Goal: Task Accomplishment & Management: Manage account settings

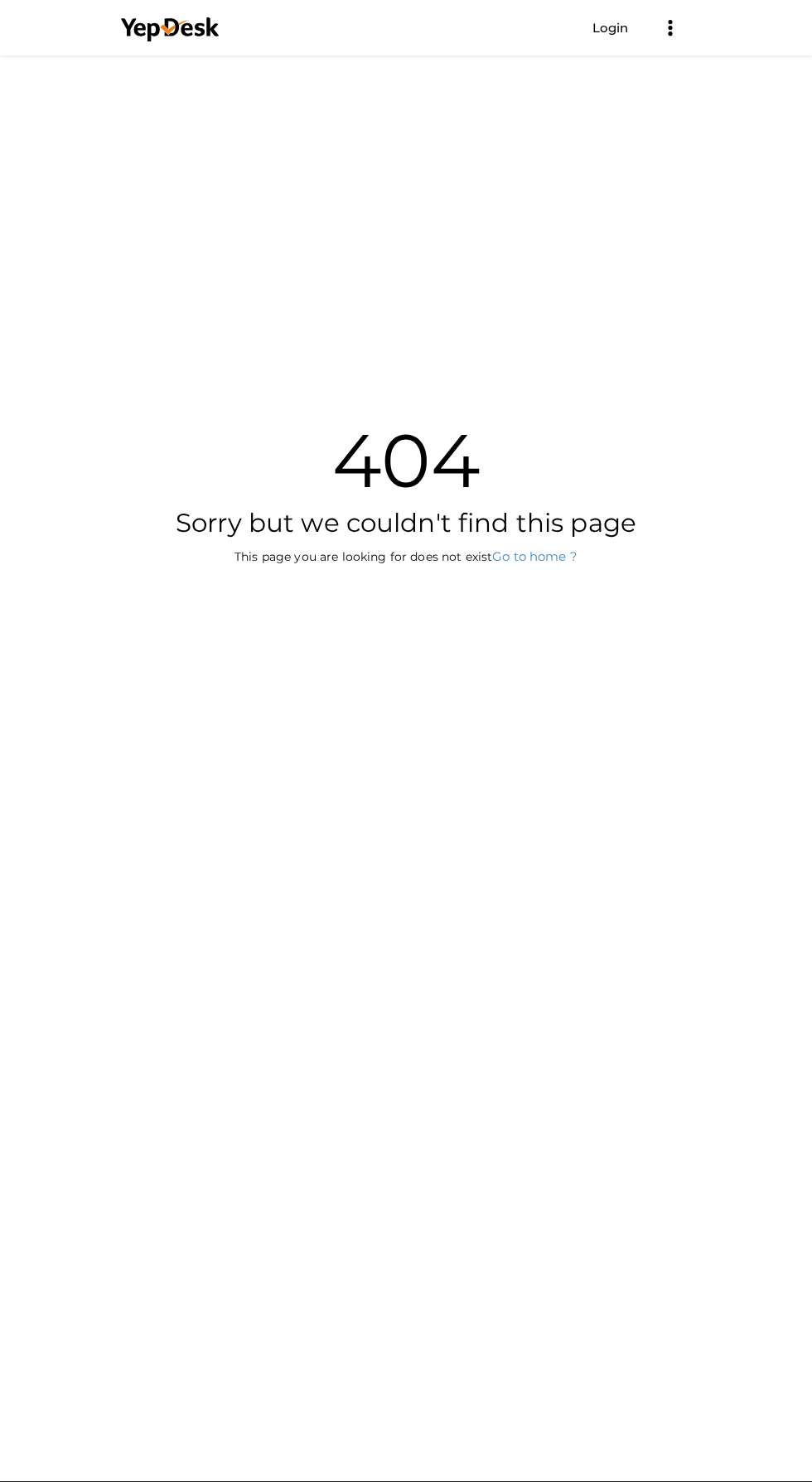
click at [616, 27] on link "Login" at bounding box center [610, 27] width 37 height 16
click at [614, 28] on link "Login" at bounding box center [610, 27] width 37 height 16
click at [601, 27] on link "Login" at bounding box center [610, 27] width 37 height 16
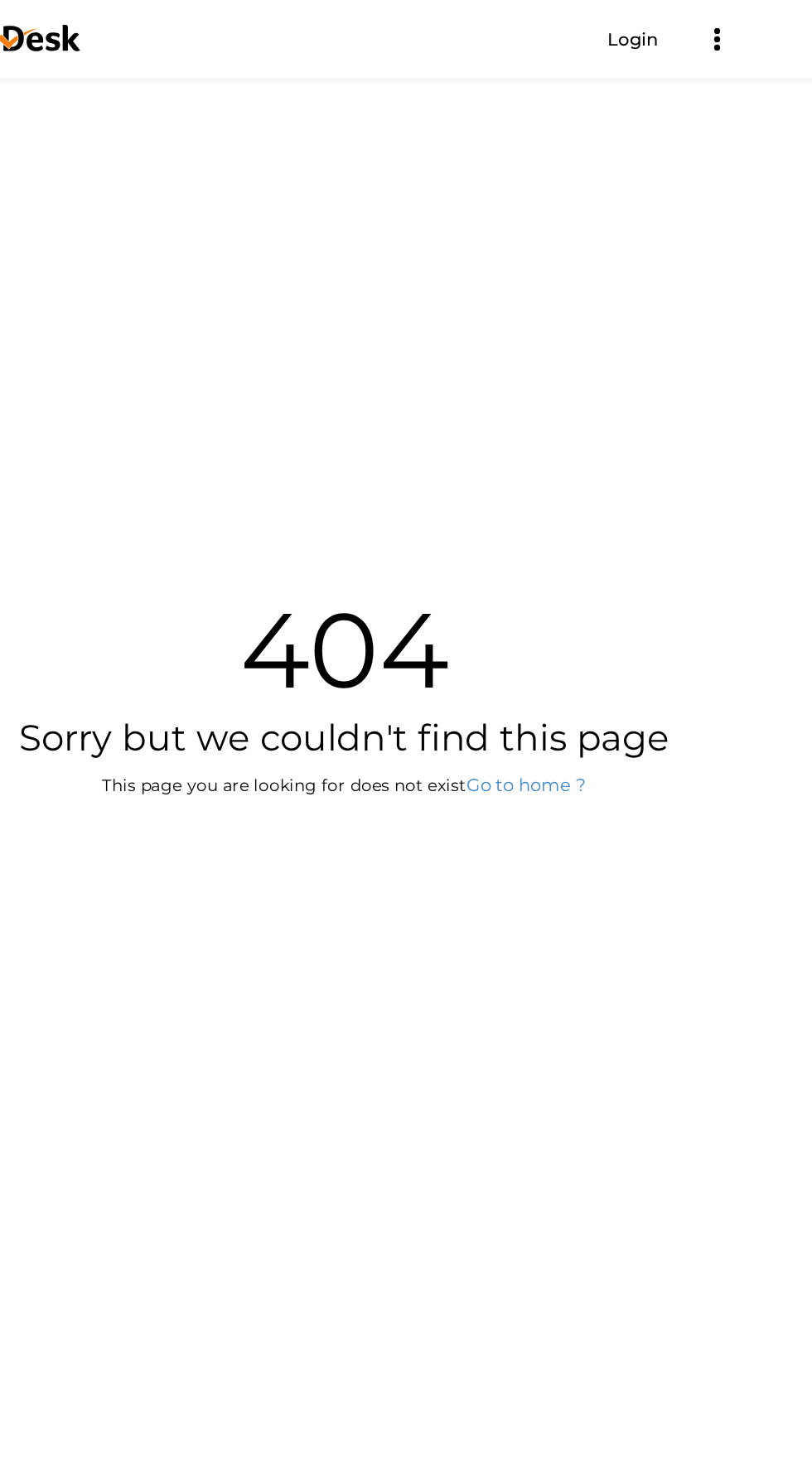
click at [607, 27] on link "Login" at bounding box center [610, 27] width 37 height 16
click at [609, 27] on link "Login" at bounding box center [610, 27] width 37 height 16
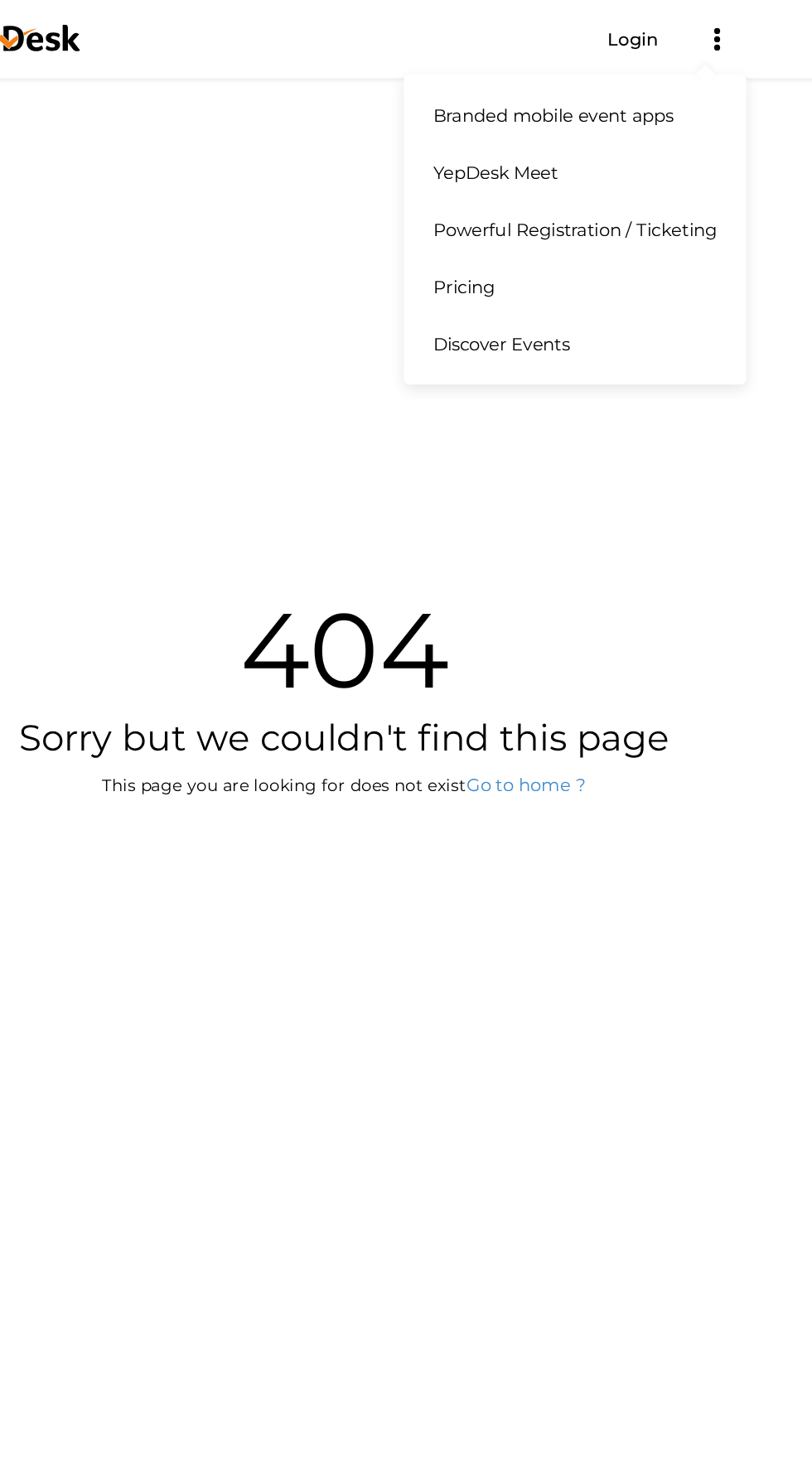
click at [669, 33] on icon at bounding box center [669, 33] width 5 height 5
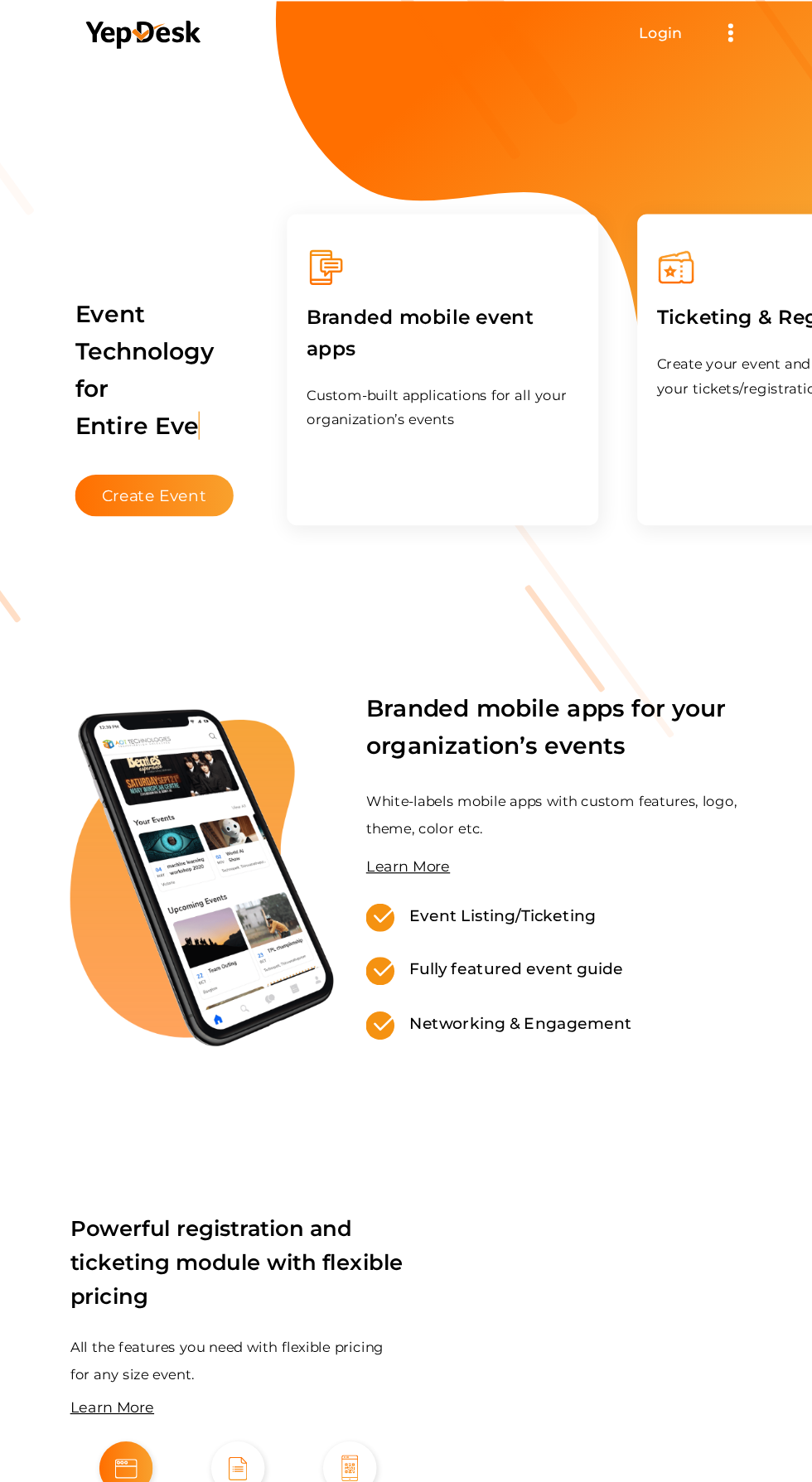
click at [596, 16] on span "Login Get Started" at bounding box center [610, 27] width 78 height 29
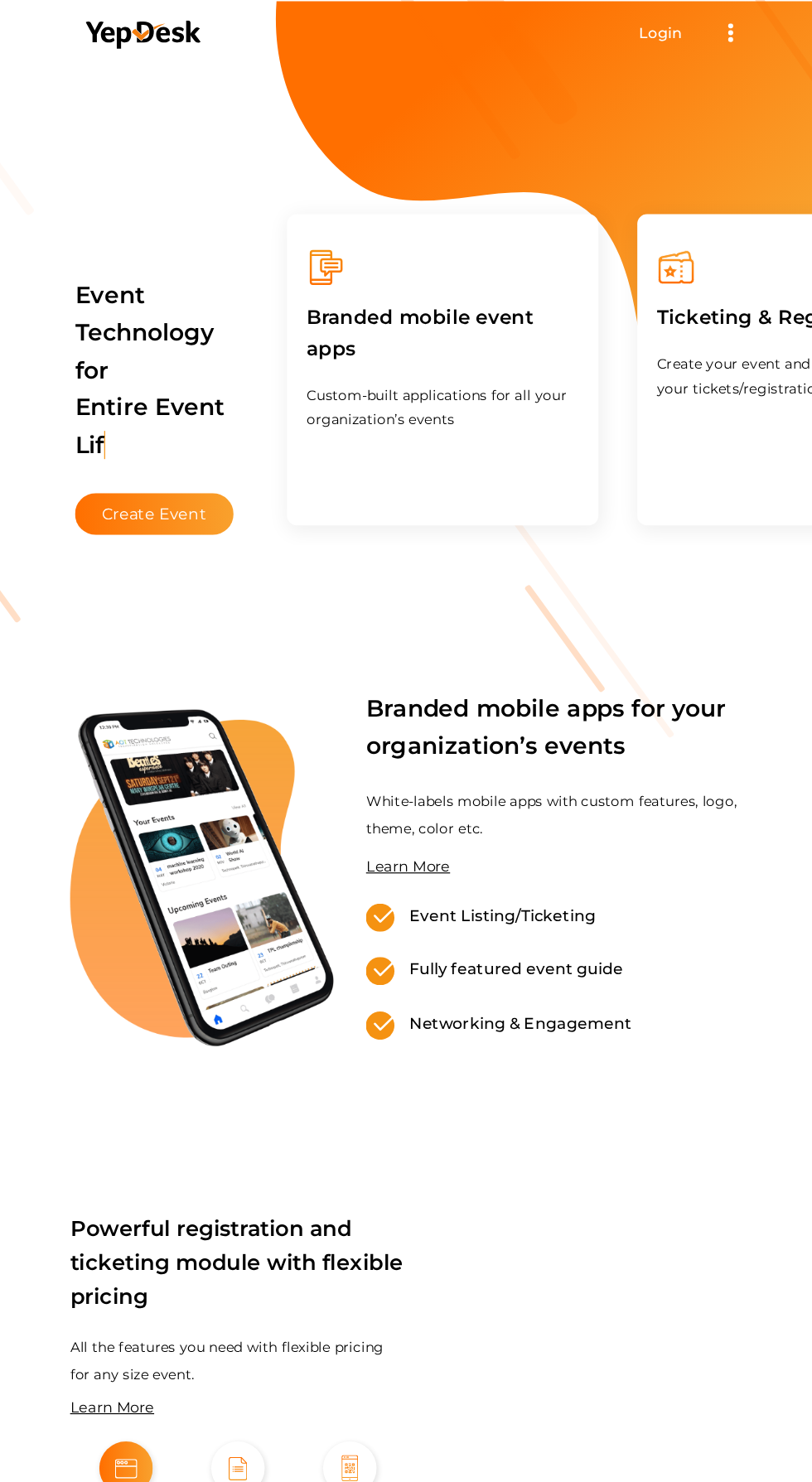
click at [619, 27] on link "Login" at bounding box center [610, 27] width 37 height 16
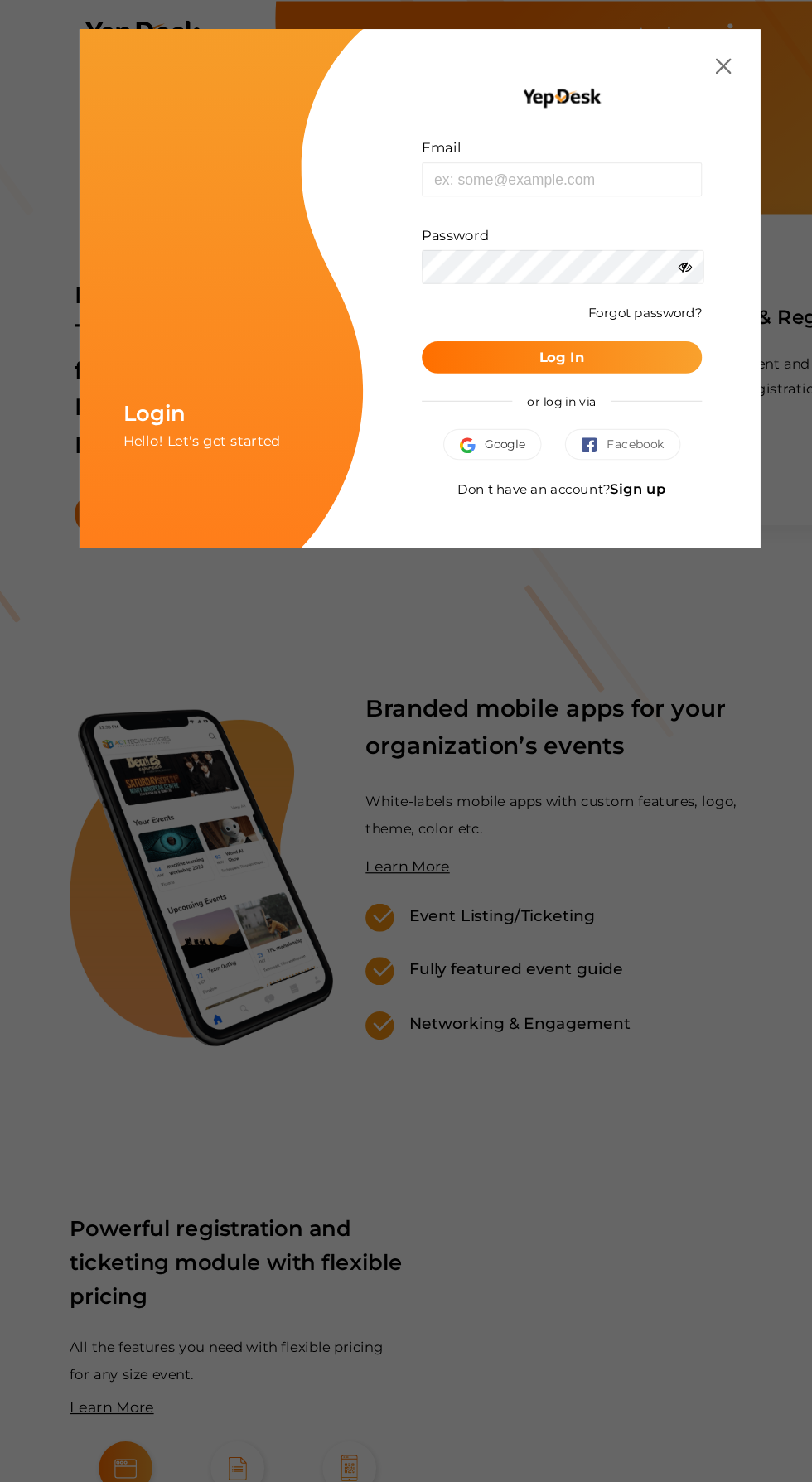
click at [440, 379] on img "button" at bounding box center [450, 379] width 21 height 13
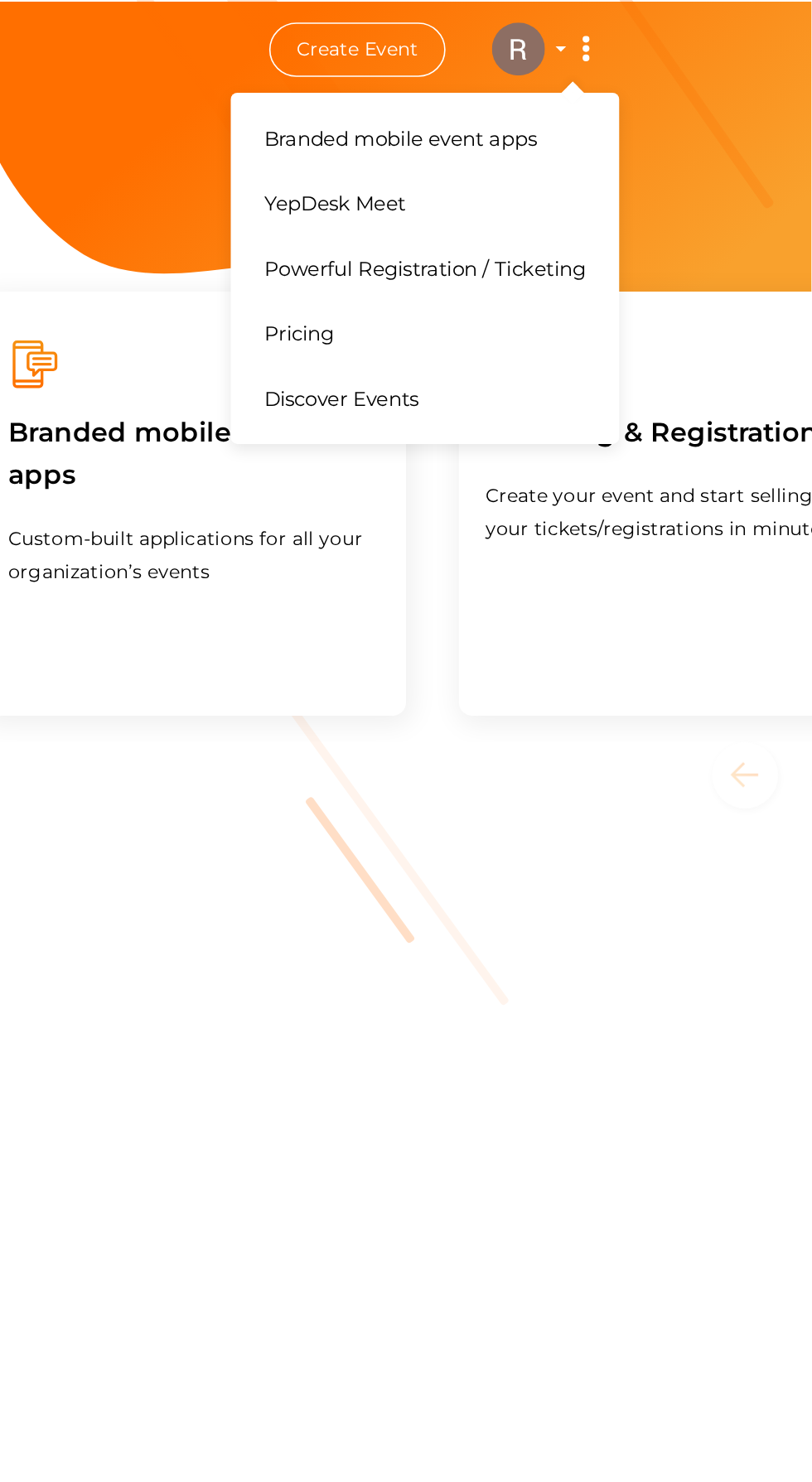
click at [653, 30] on button "Branded mobile event apps YepDesk Meet Powerful Registration / Ticketing Pricin…" at bounding box center [670, 30] width 41 height 35
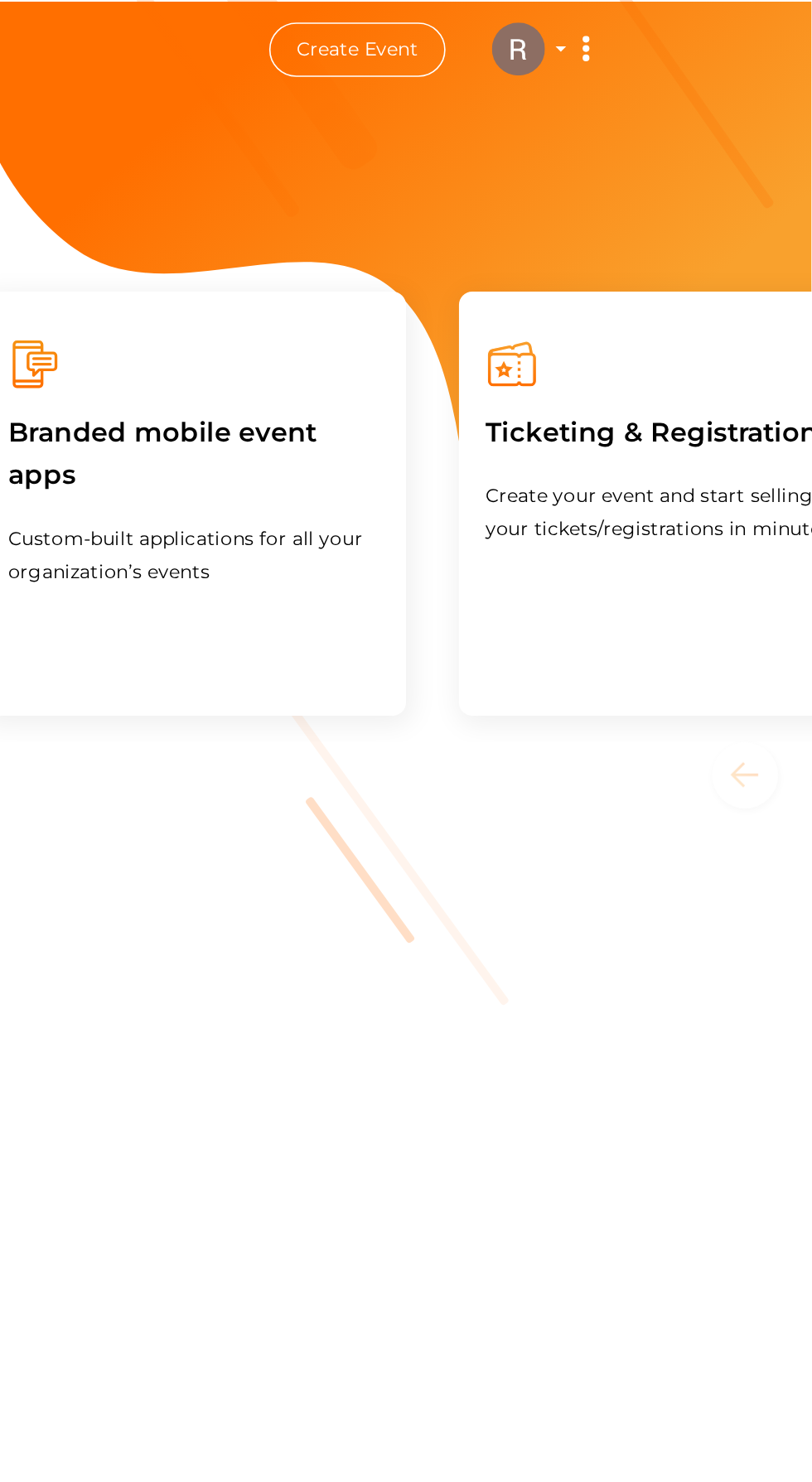
click at [617, 32] on img at bounding box center [628, 30] width 33 height 33
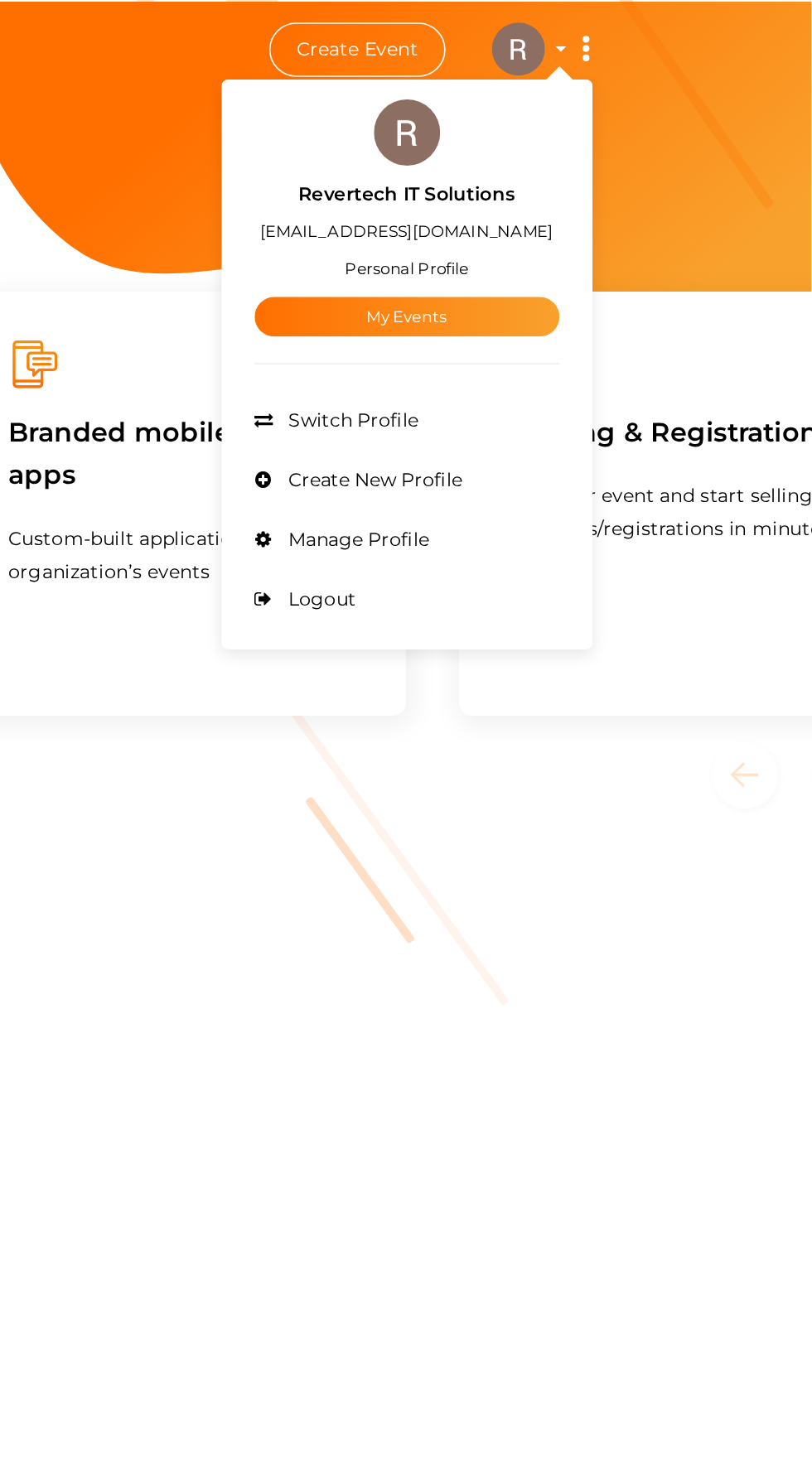
click at [519, 192] on link "My Events" at bounding box center [558, 197] width 191 height 25
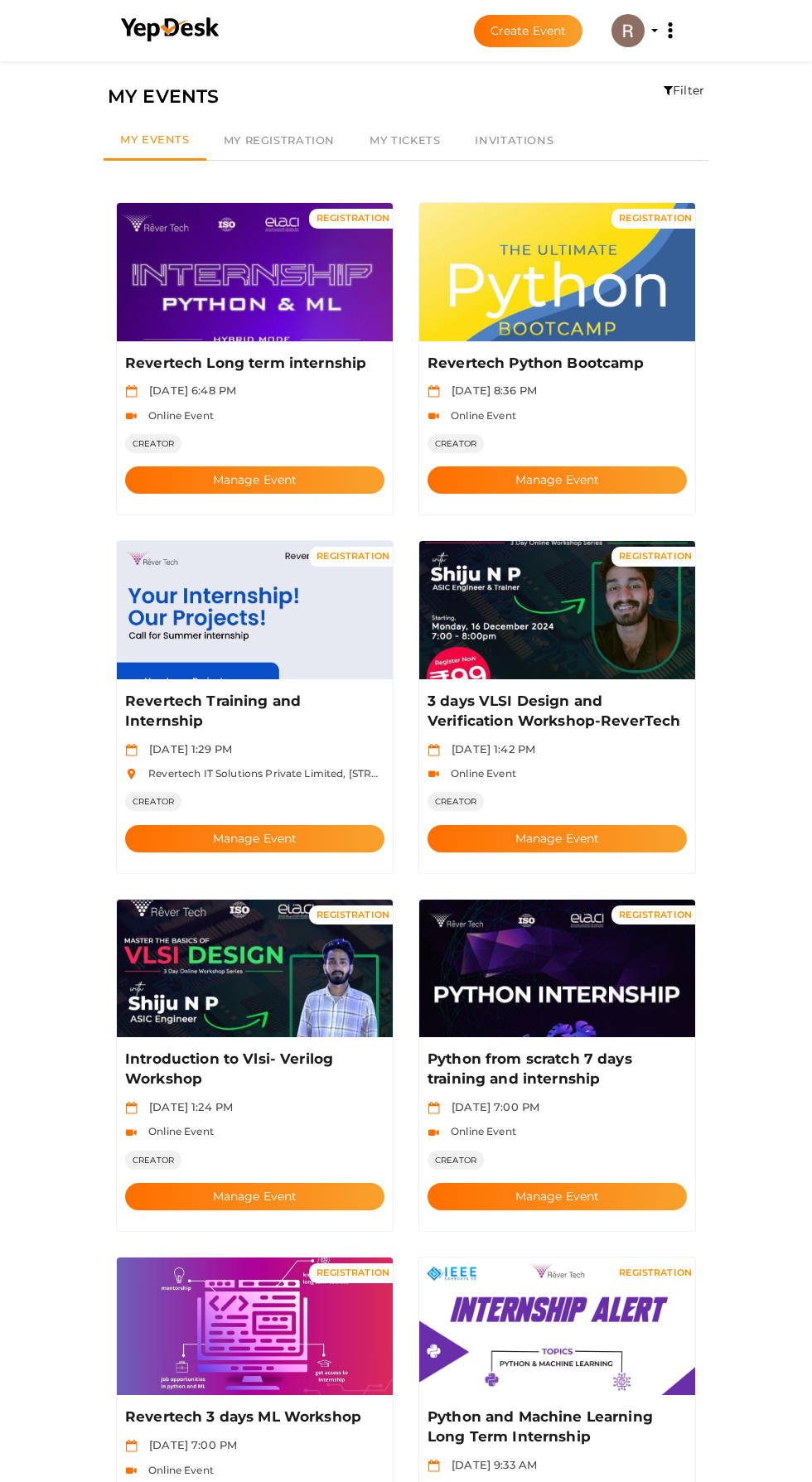
click at [214, 825] on button "Manage Event" at bounding box center [254, 839] width 259 height 27
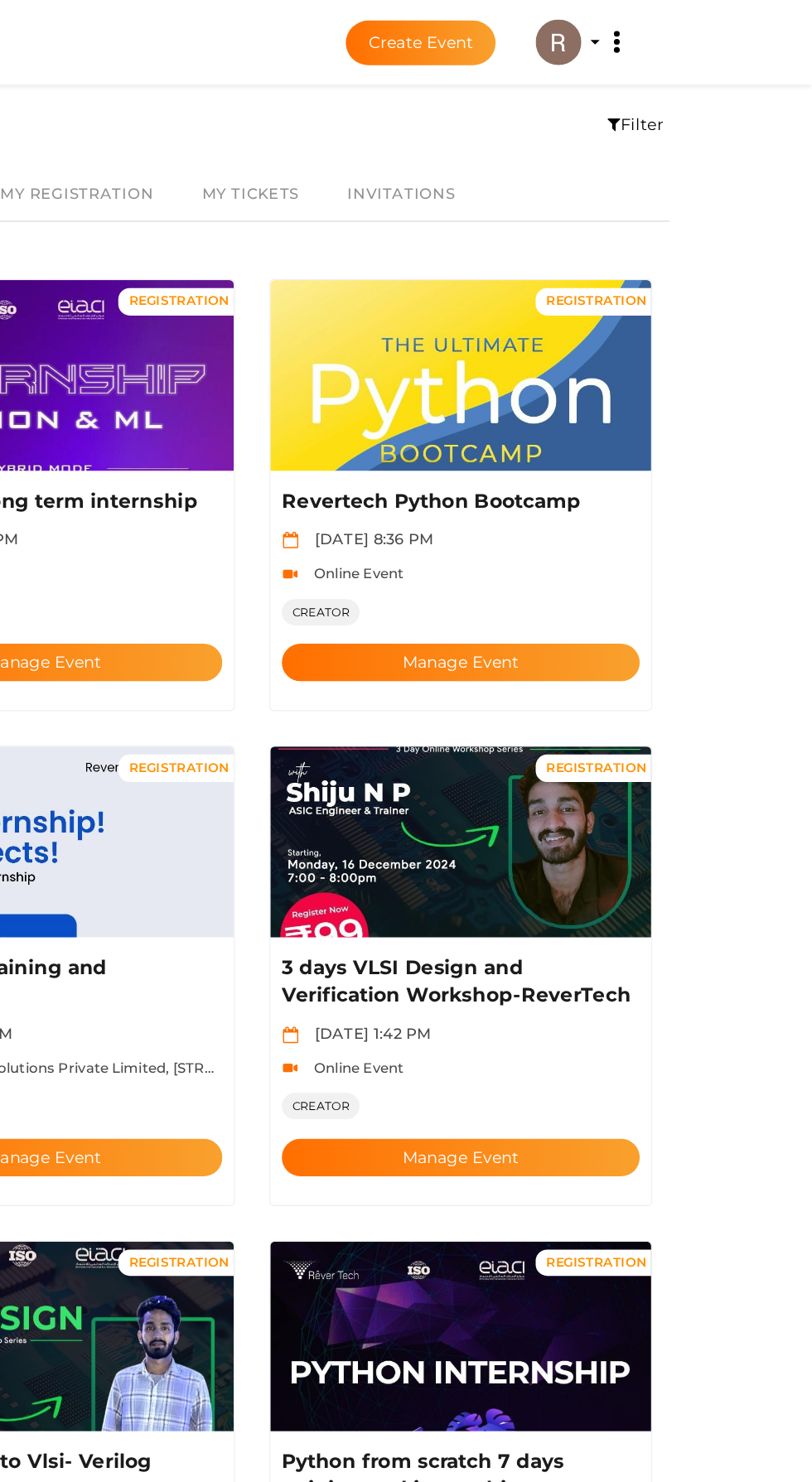
click at [518, 467] on button "Manage Event" at bounding box center [556, 480] width 259 height 27
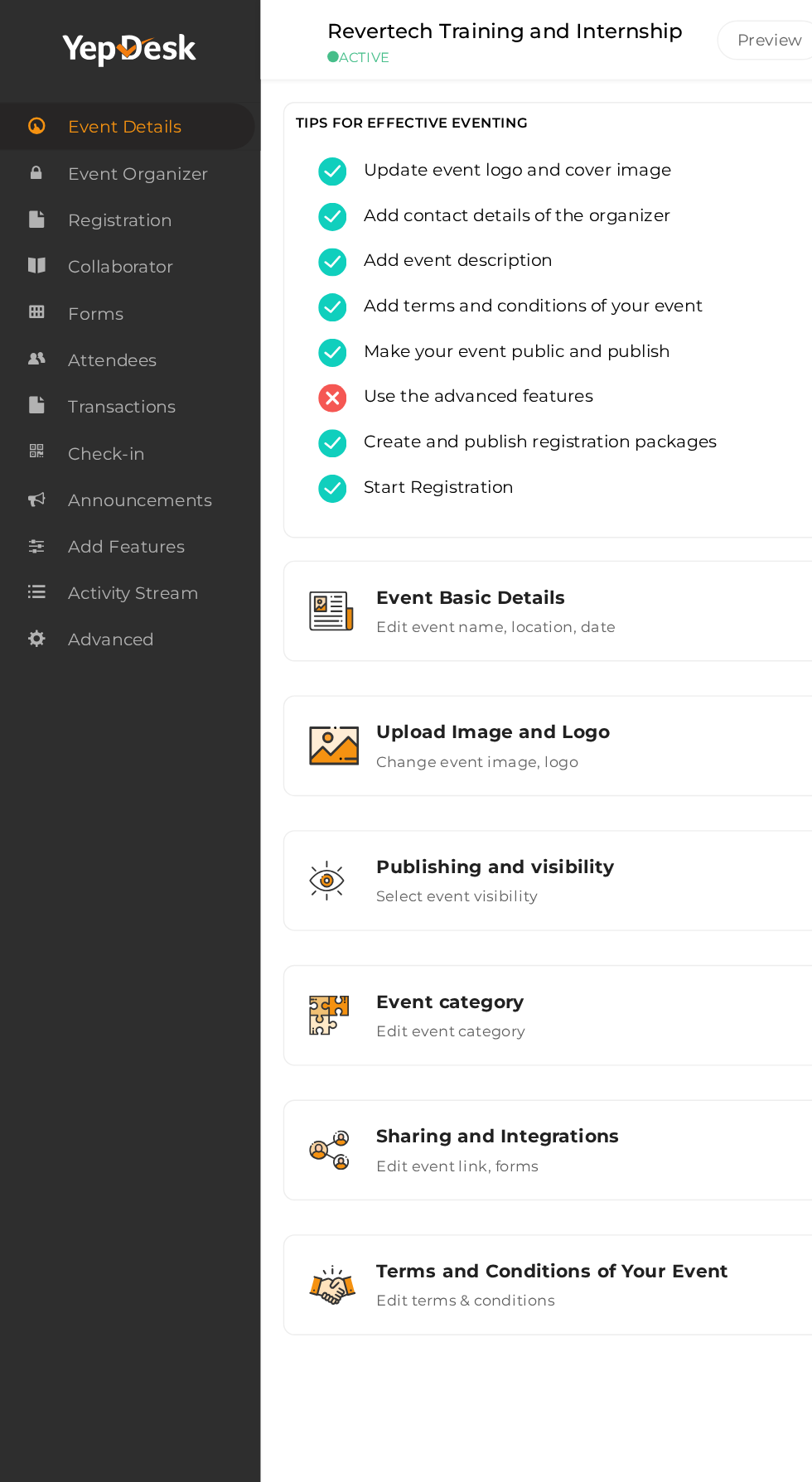
click at [77, 281] on link "Transactions" at bounding box center [95, 296] width 191 height 34
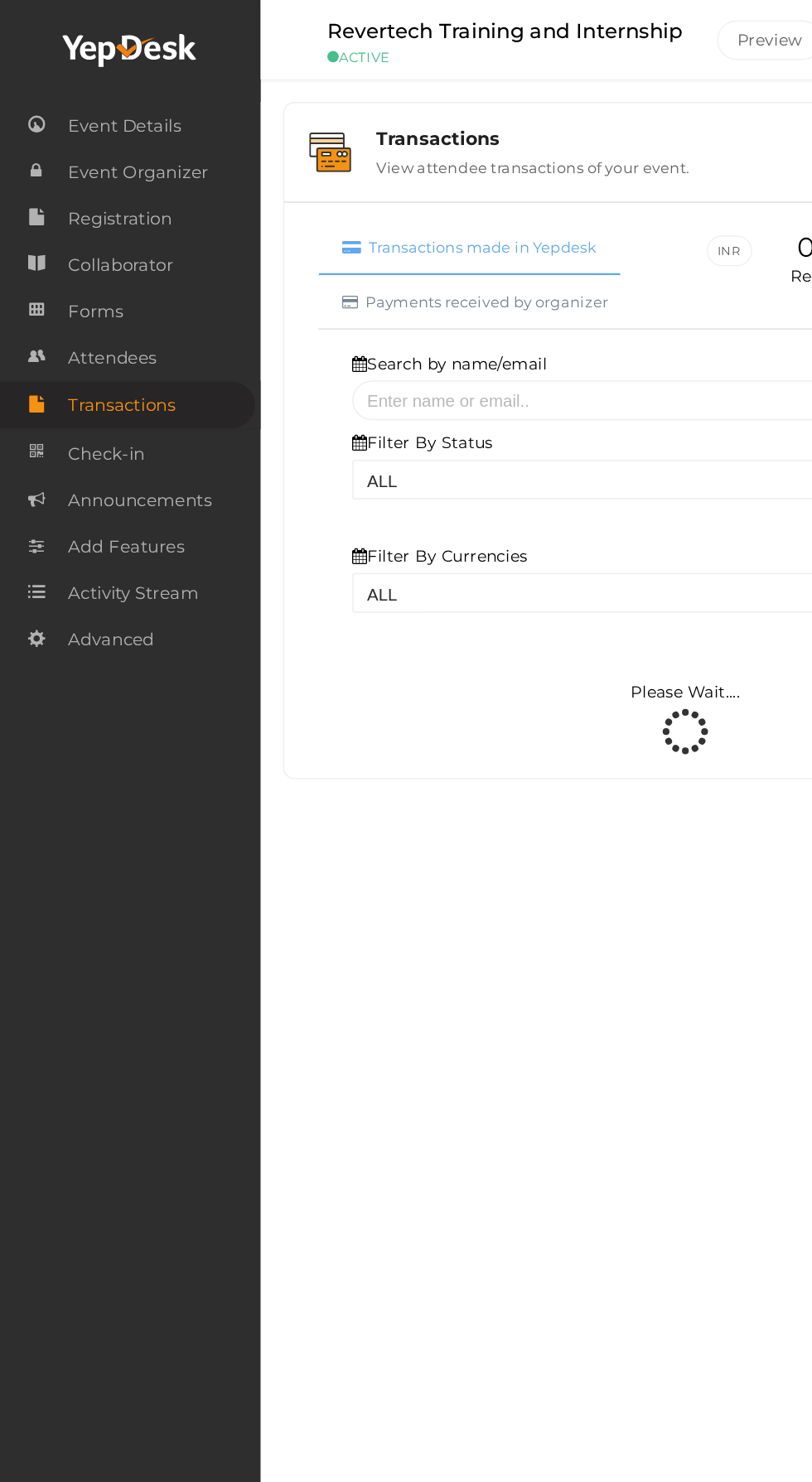
click at [82, 262] on span "Attendees" at bounding box center [82, 261] width 64 height 33
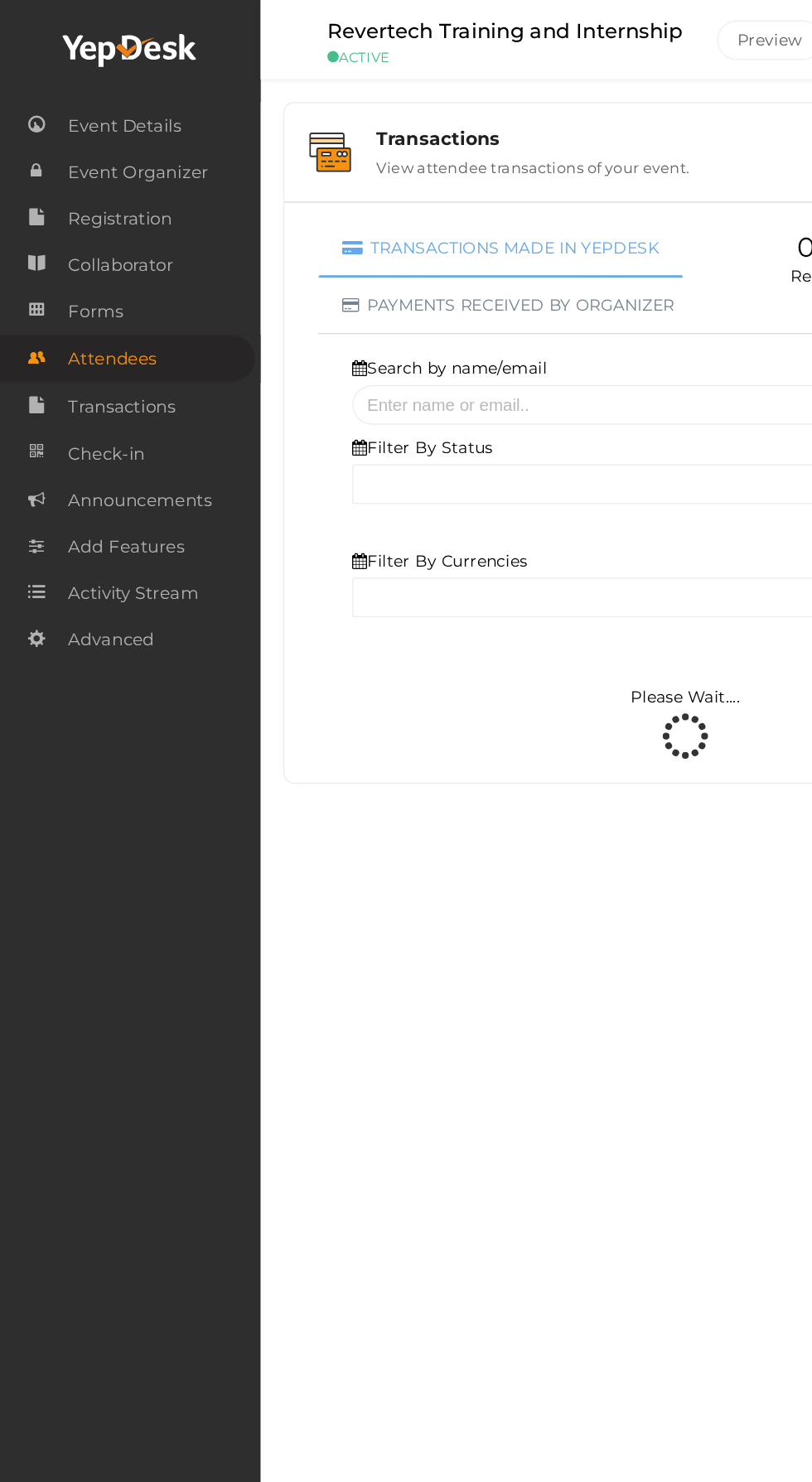
select select "ALL"
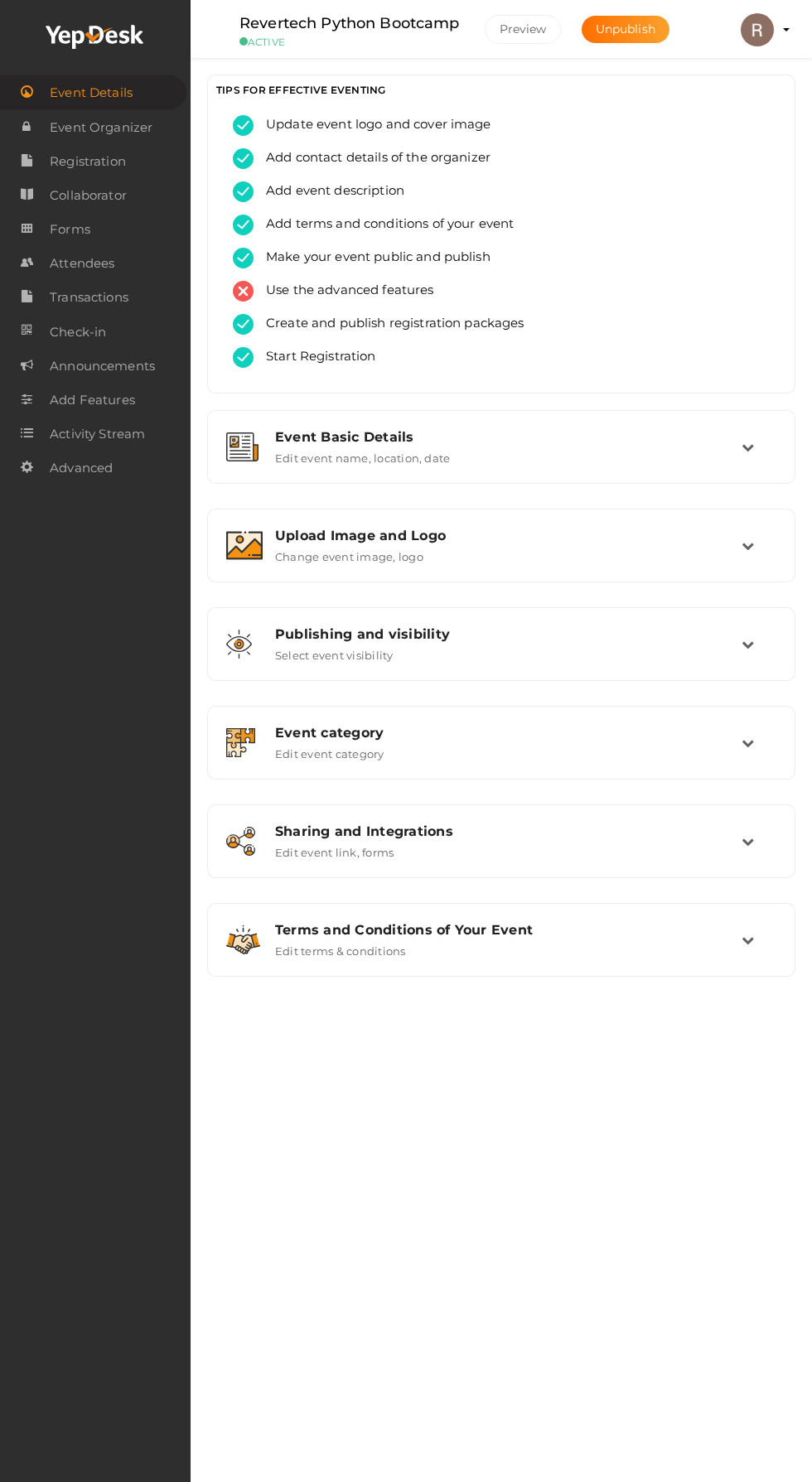
click at [84, 271] on span "Attendees" at bounding box center [82, 263] width 64 height 33
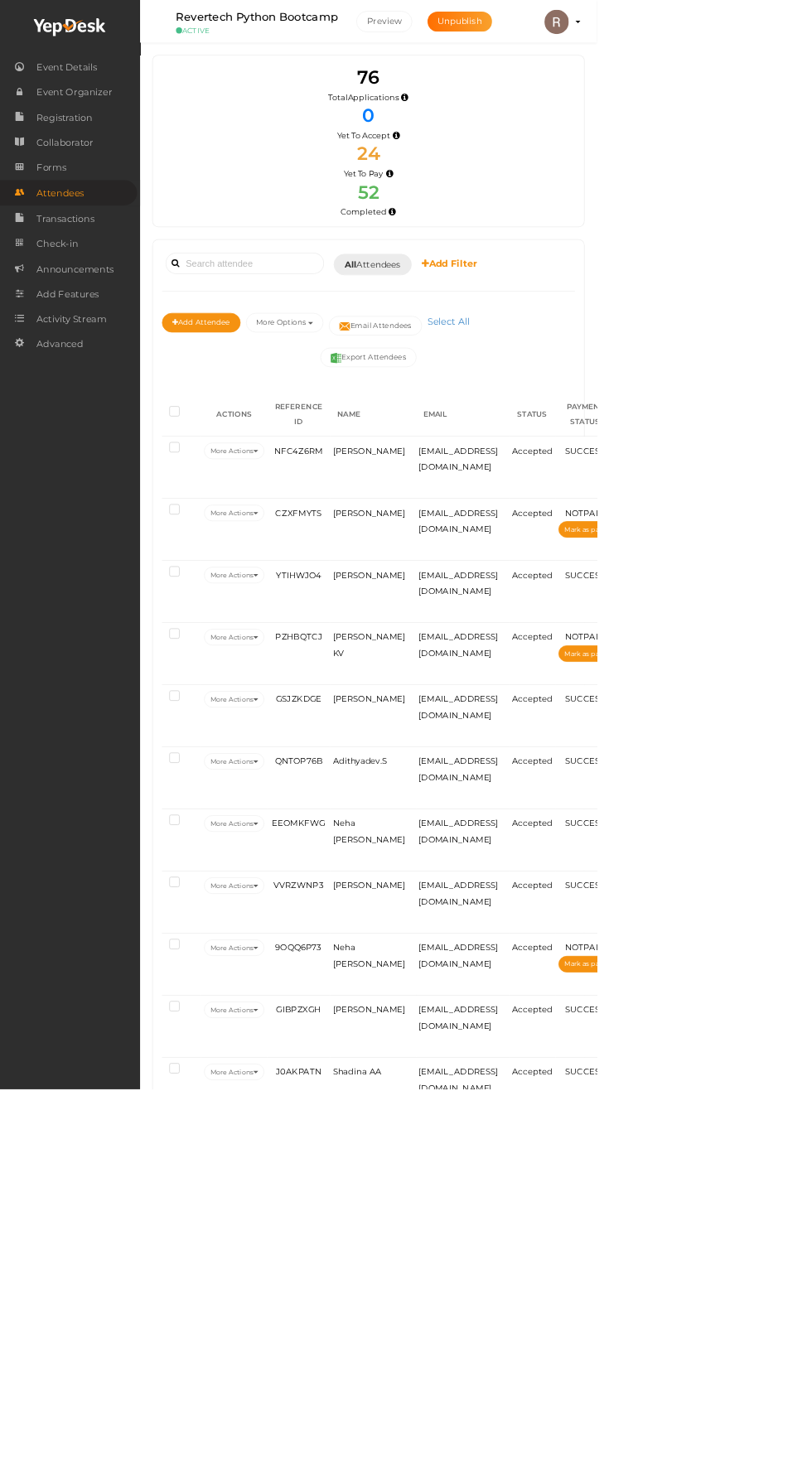
click at [490, 486] on button "Export Attendees" at bounding box center [500, 486] width 131 height 27
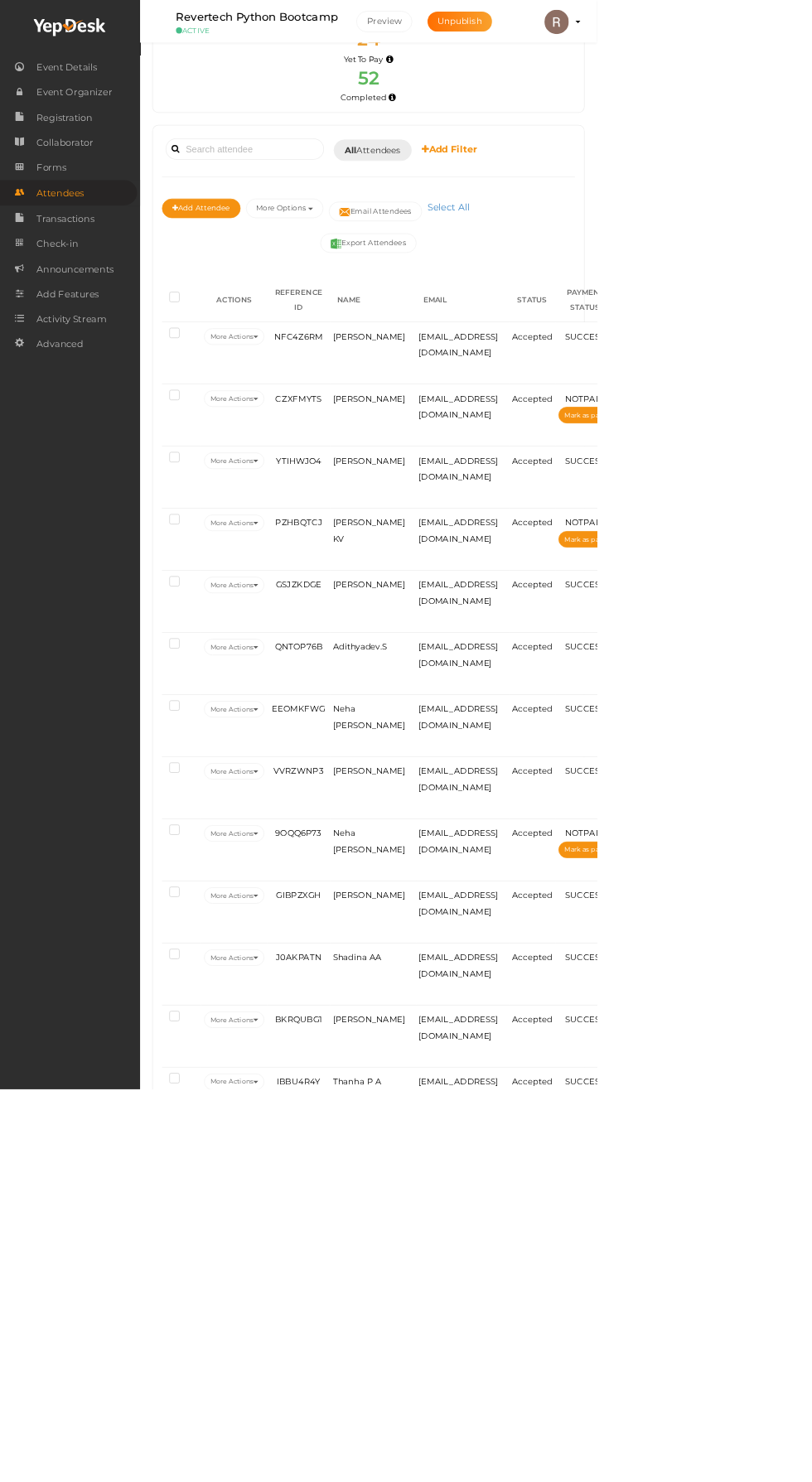
scroll to position [156, 0]
click at [488, 452] on span "[PERSON_NAME]" at bounding box center [502, 457] width 99 height 13
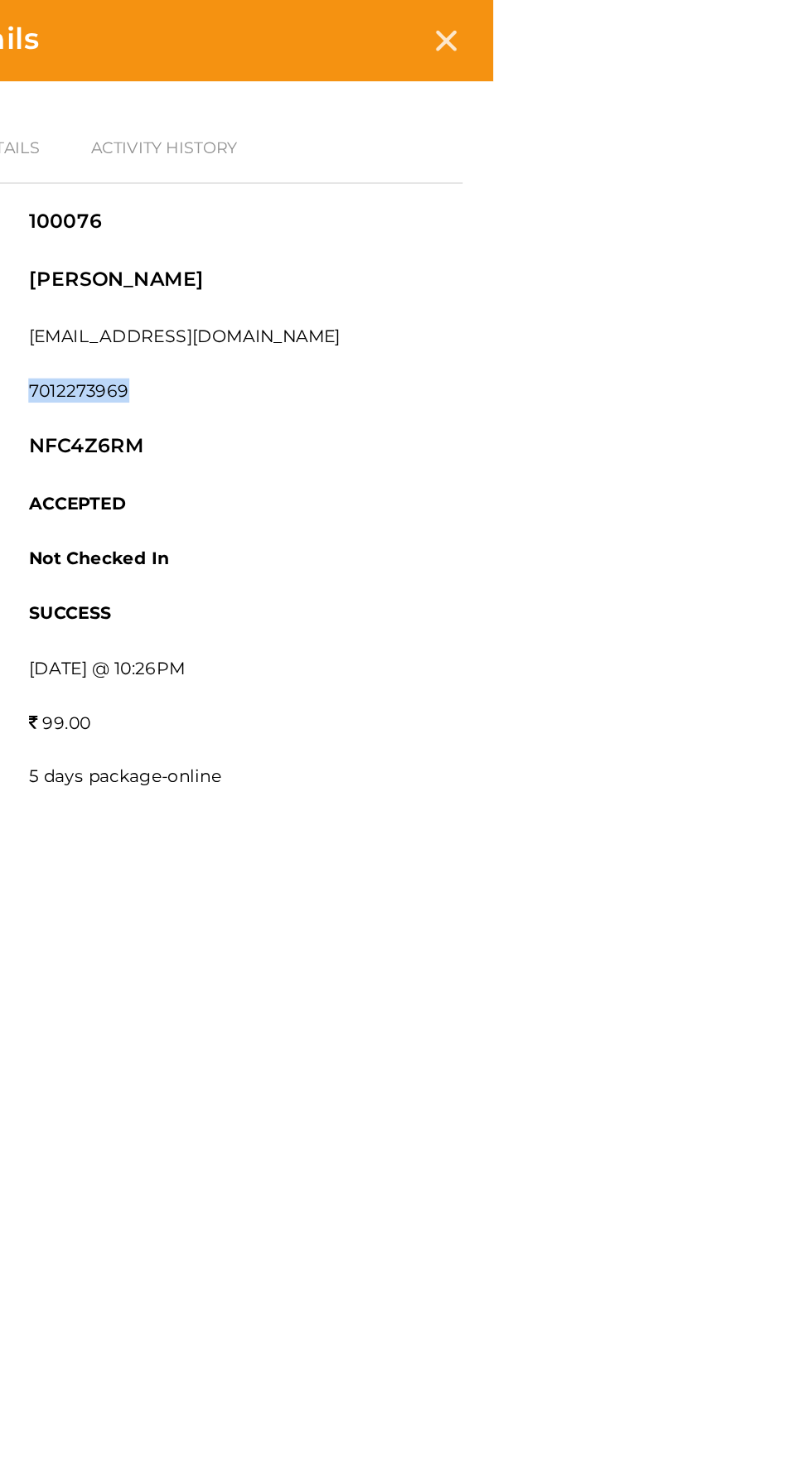
copy label "7012273969"
click at [541, 427] on div "Attendee details Basic Form Details Activity History Attendee Id 100076 Attende…" at bounding box center [406, 741] width 812 height 1482
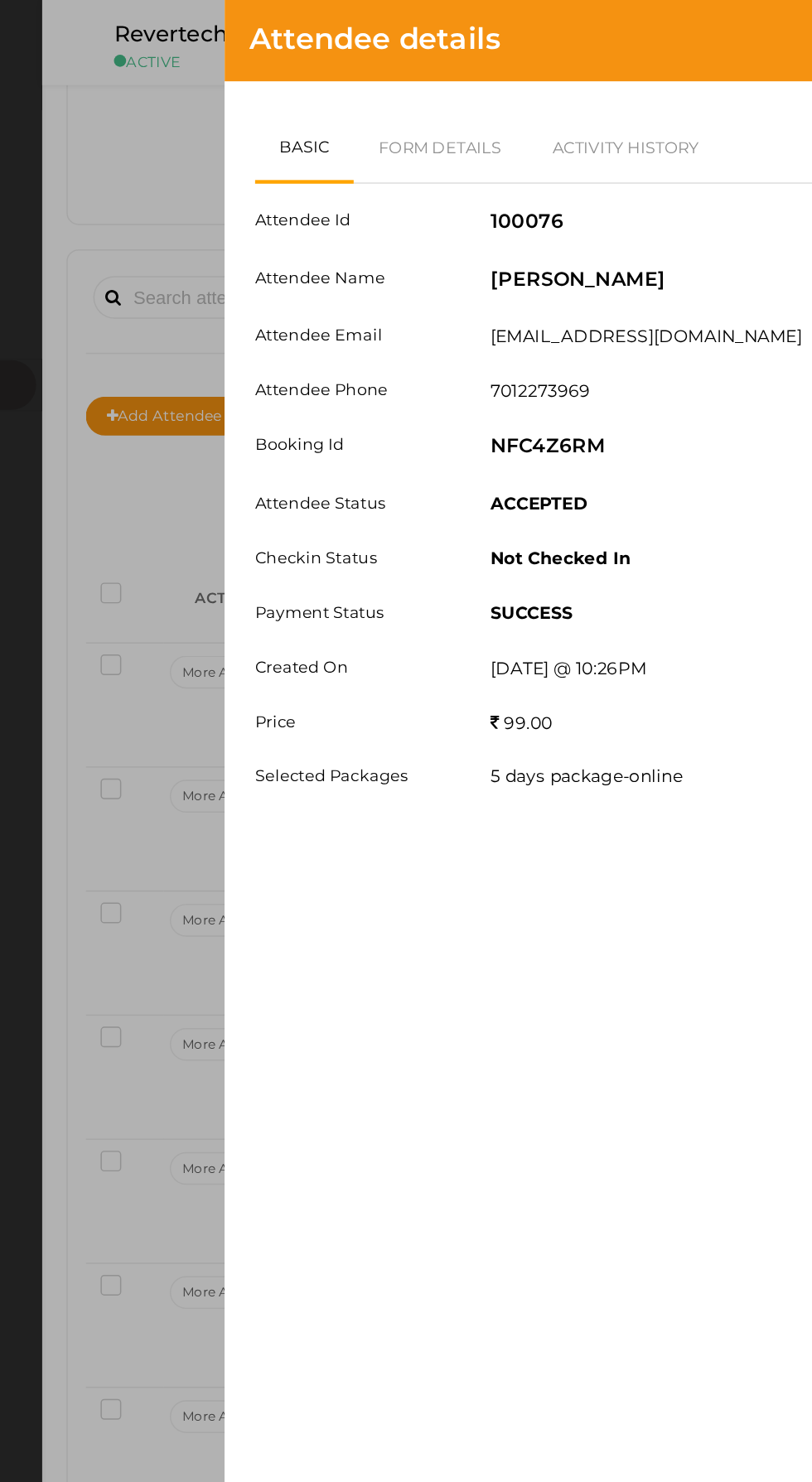
click at [449, 521] on div "Attendee details Basic Form Details Activity History Attendee Id 100076 Attende…" at bounding box center [406, 741] width 812 height 1482
click at [515, 511] on div "Attendee details Basic Form Details Activity History Attendee Id 100076 Attende…" at bounding box center [406, 741] width 812 height 1482
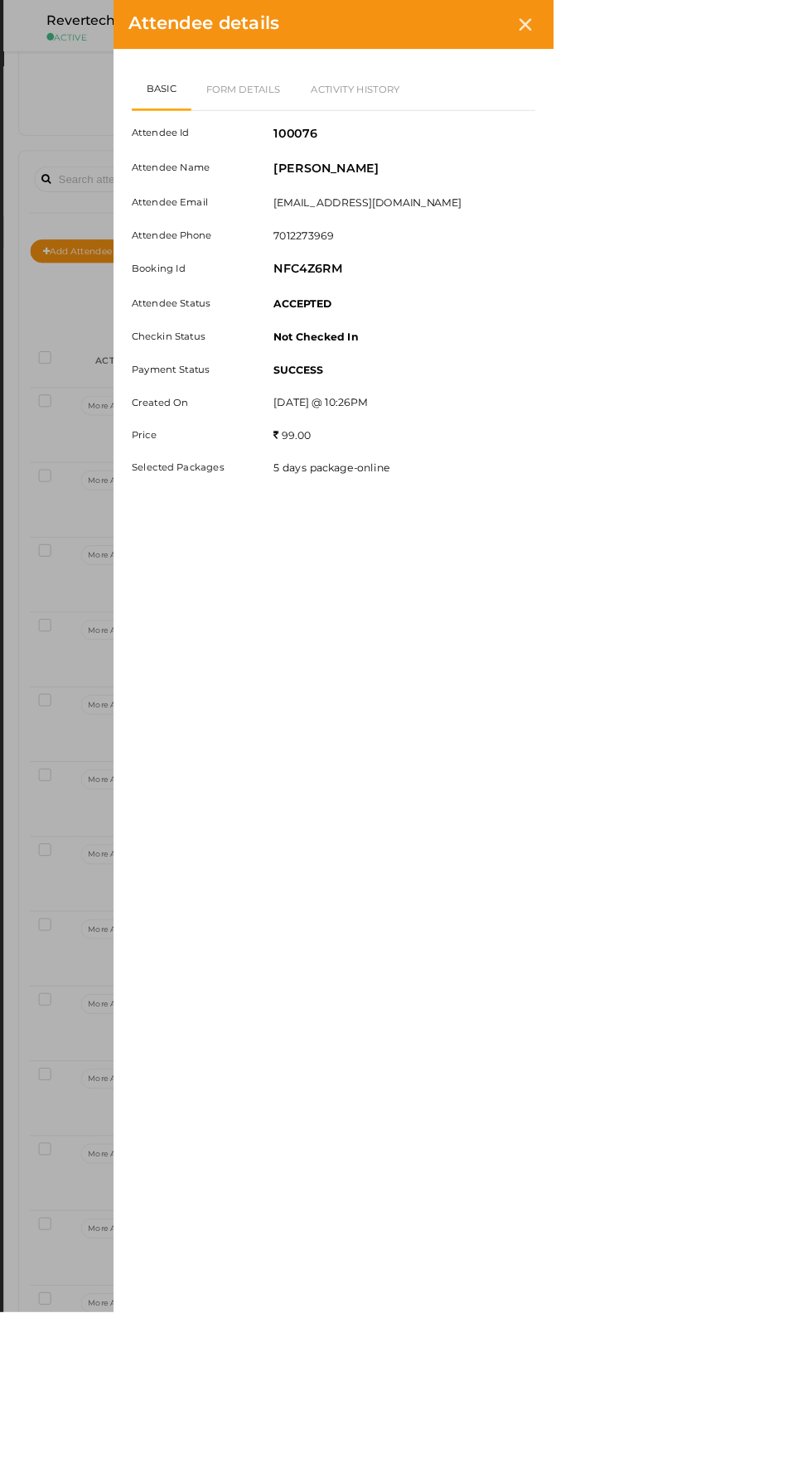
click at [796, 36] on div at bounding box center [779, 27] width 30 height 30
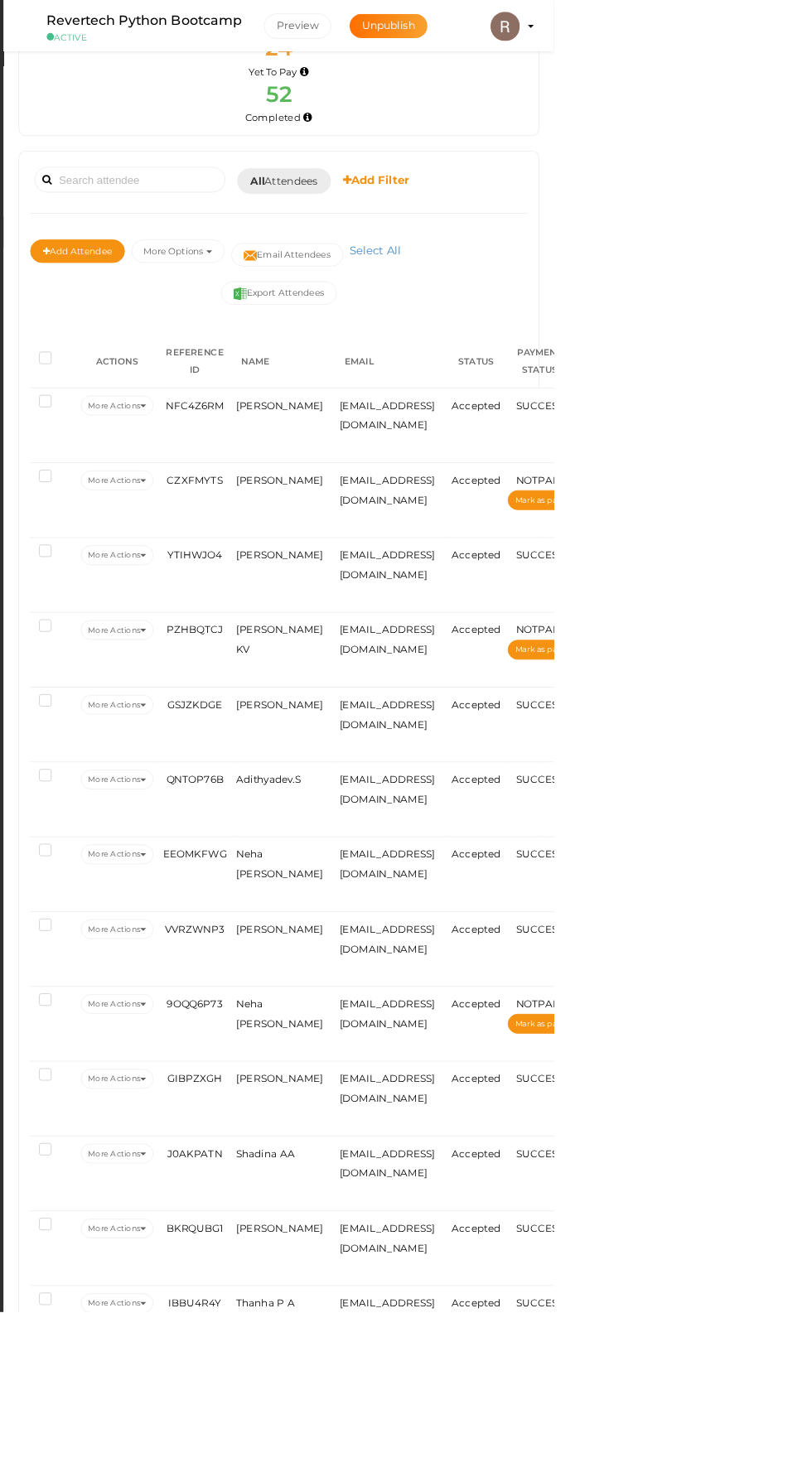
click at [492, 625] on span "[PERSON_NAME]" at bounding box center [502, 626] width 99 height 13
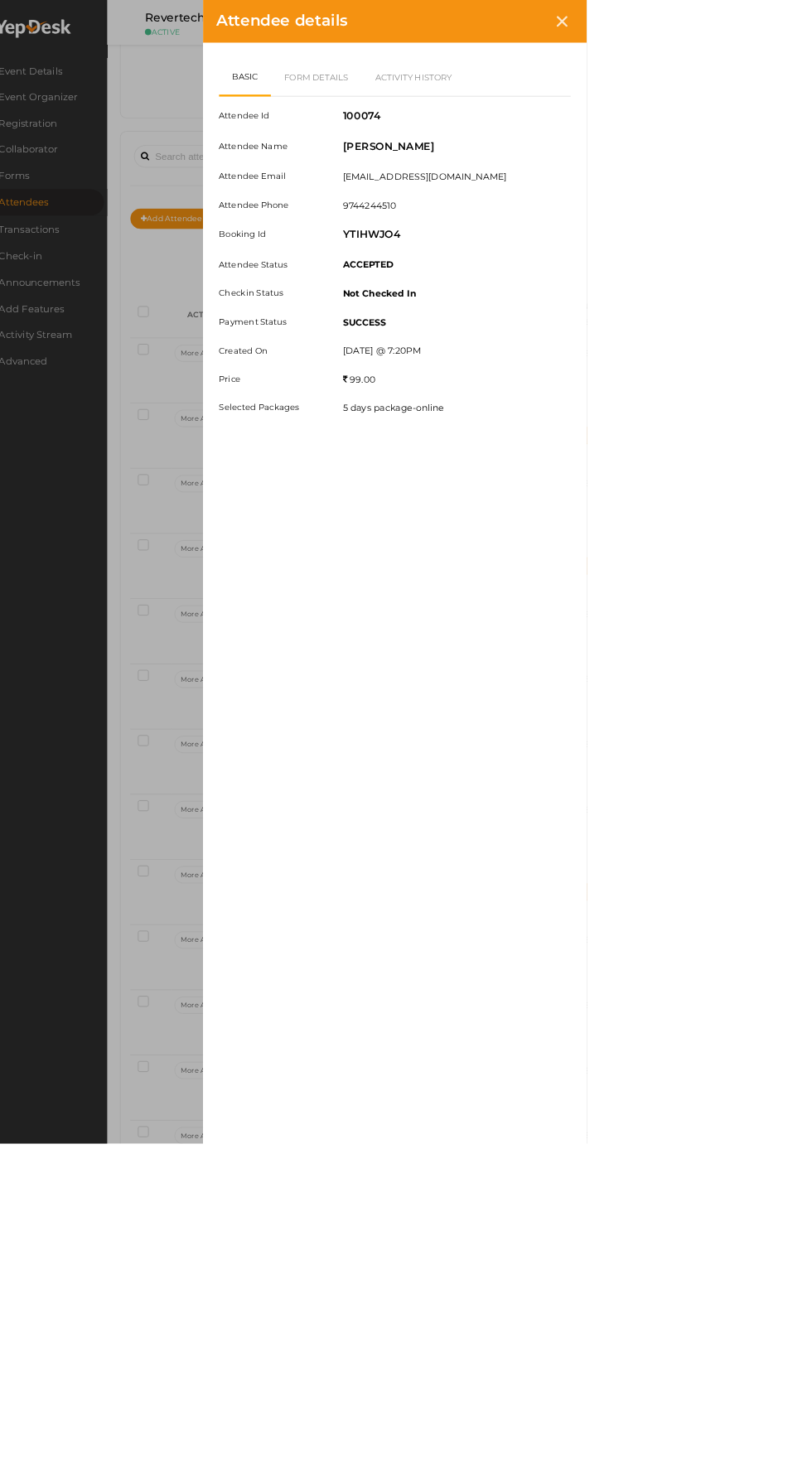
click at [796, 36] on div at bounding box center [779, 27] width 30 height 30
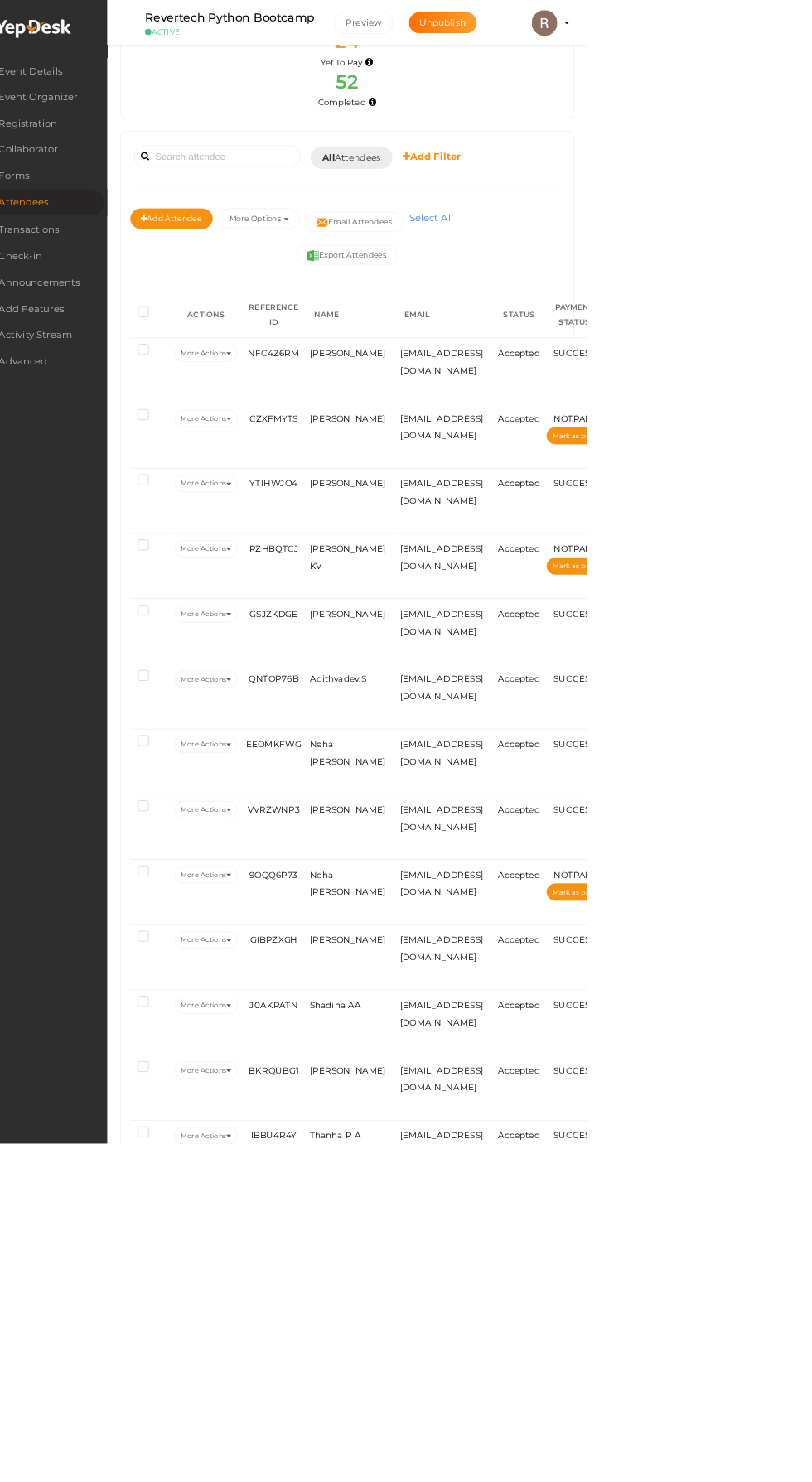
click at [632, 203] on b "Add Filter" at bounding box center [610, 202] width 75 height 16
click at [811, 268] on div at bounding box center [406, 741] width 812 height 1482
click at [488, 795] on span "[PERSON_NAME]" at bounding box center [502, 795] width 99 height 13
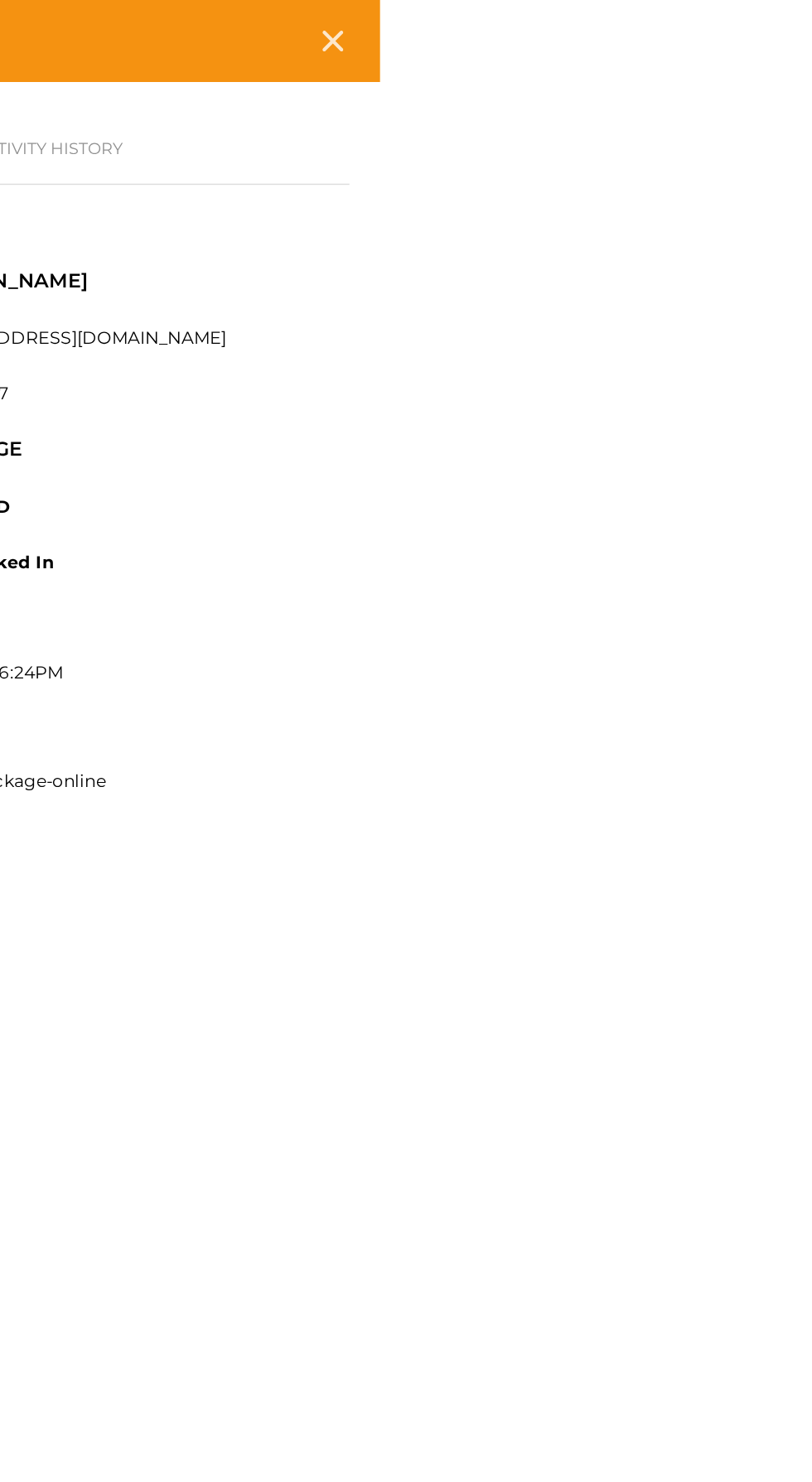
click at [796, 41] on div at bounding box center [779, 27] width 30 height 30
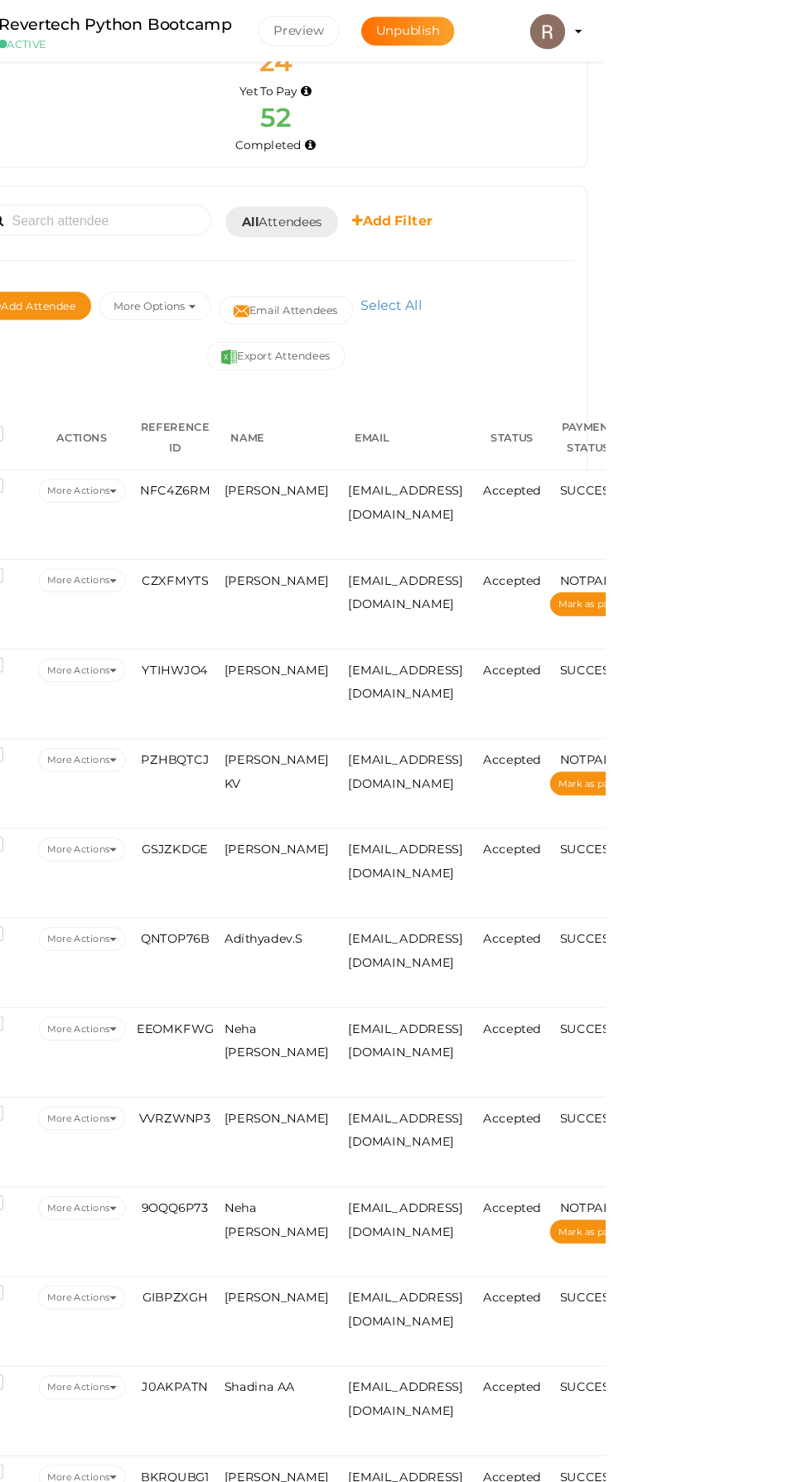
scroll to position [98, 0]
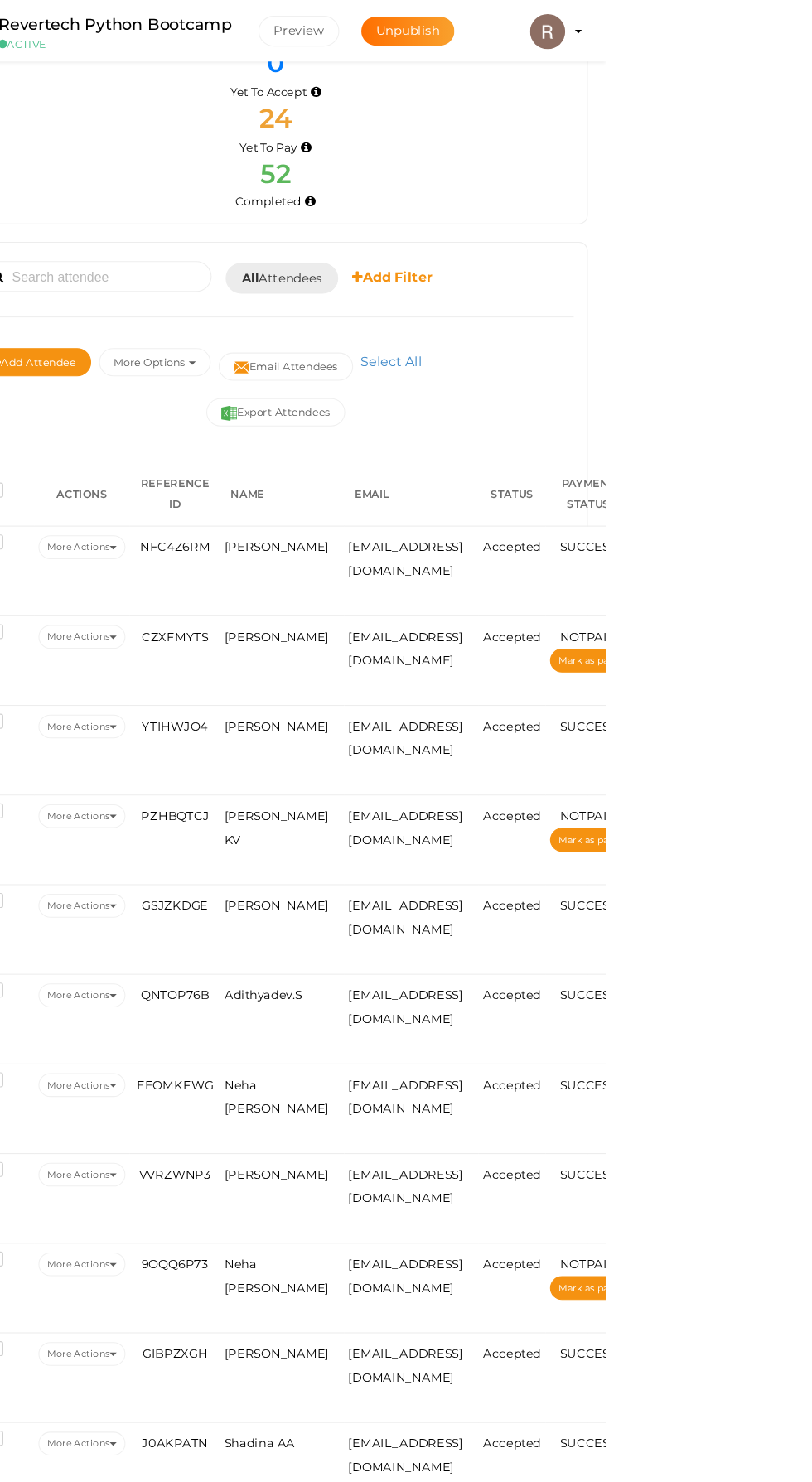
click at [501, 936] on span "Adithyadev.S" at bounding box center [489, 938] width 73 height 13
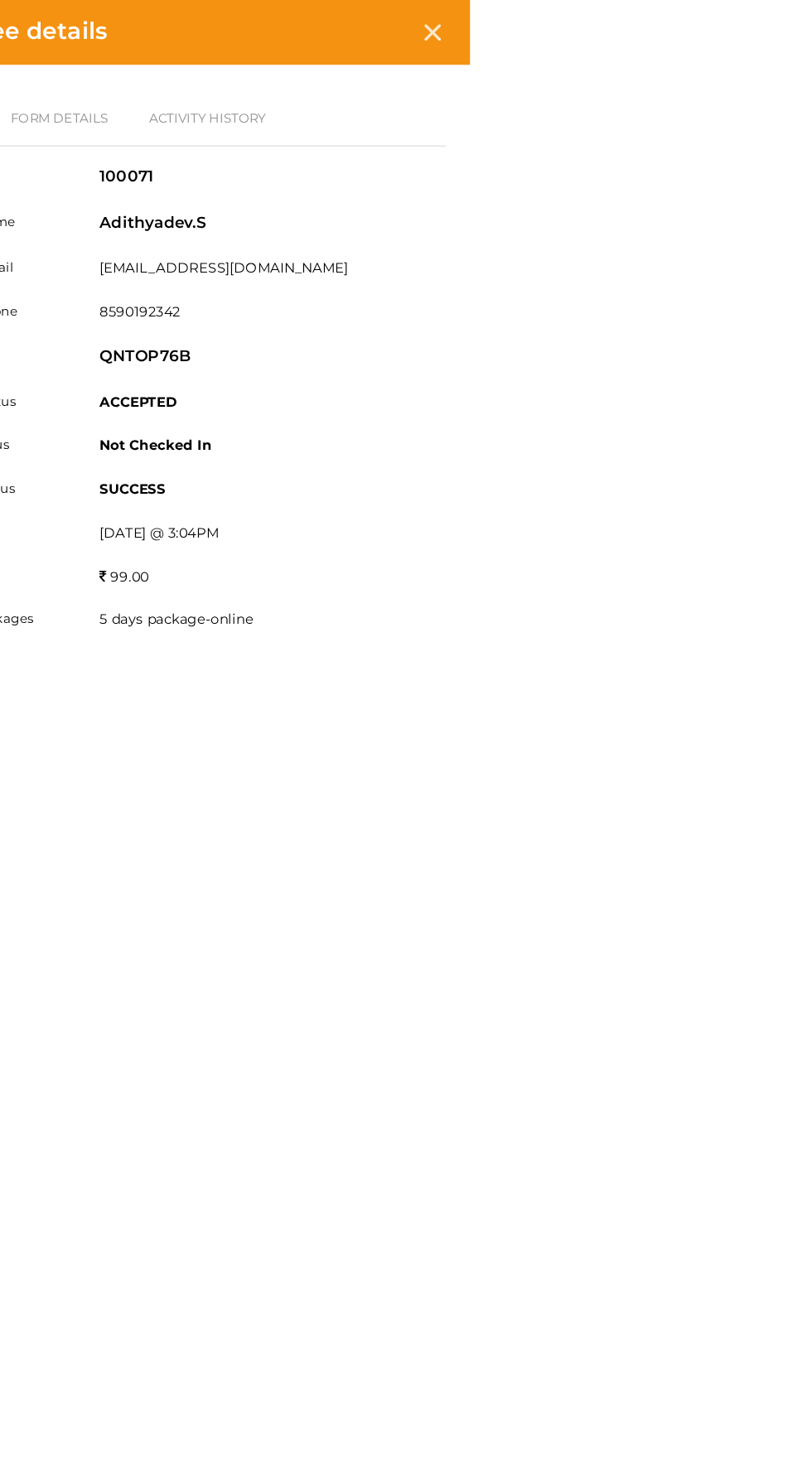
click at [787, 27] on icon at bounding box center [779, 27] width 14 height 14
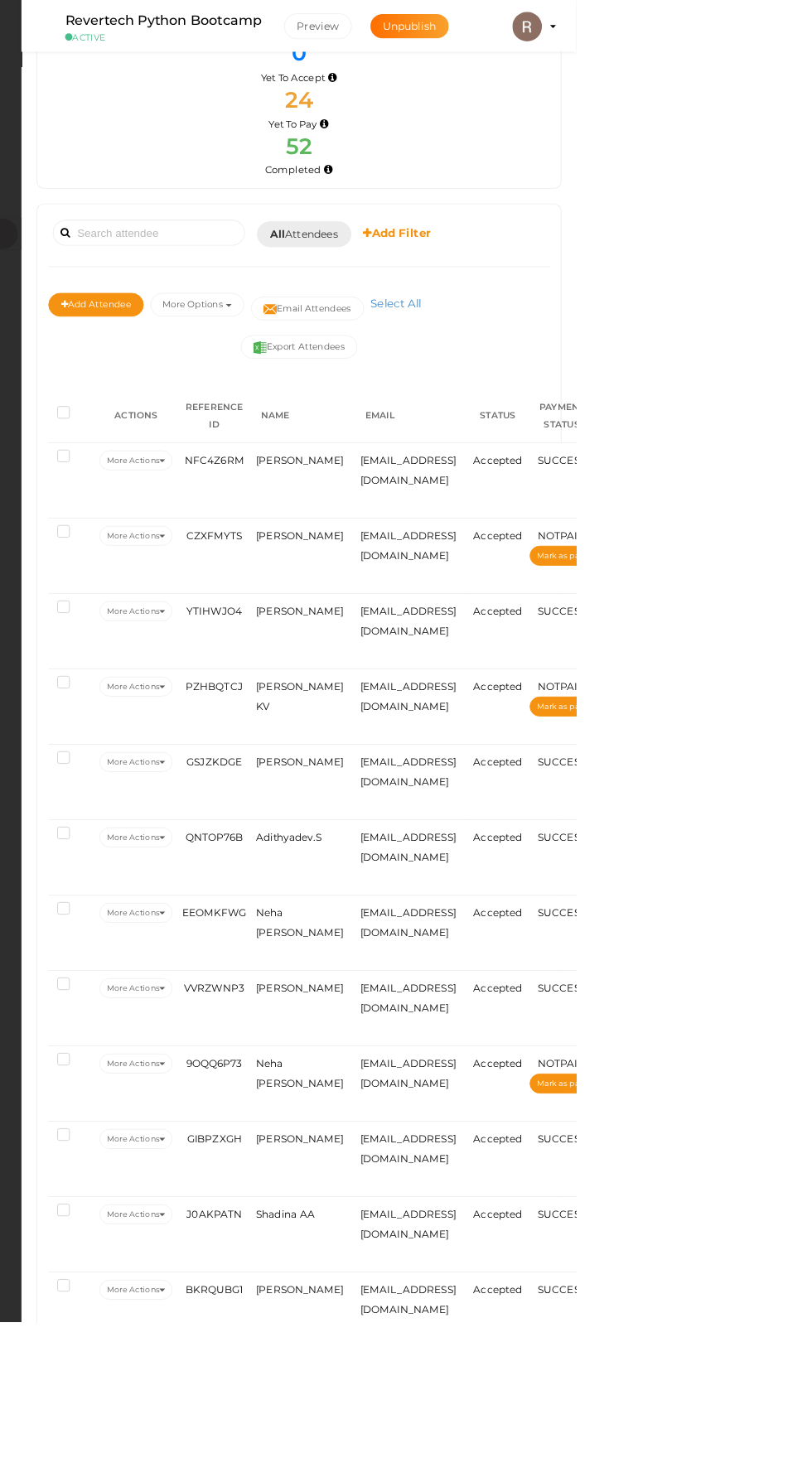
click at [478, 1046] on span "Neha [PERSON_NAME]" at bounding box center [502, 1033] width 99 height 36
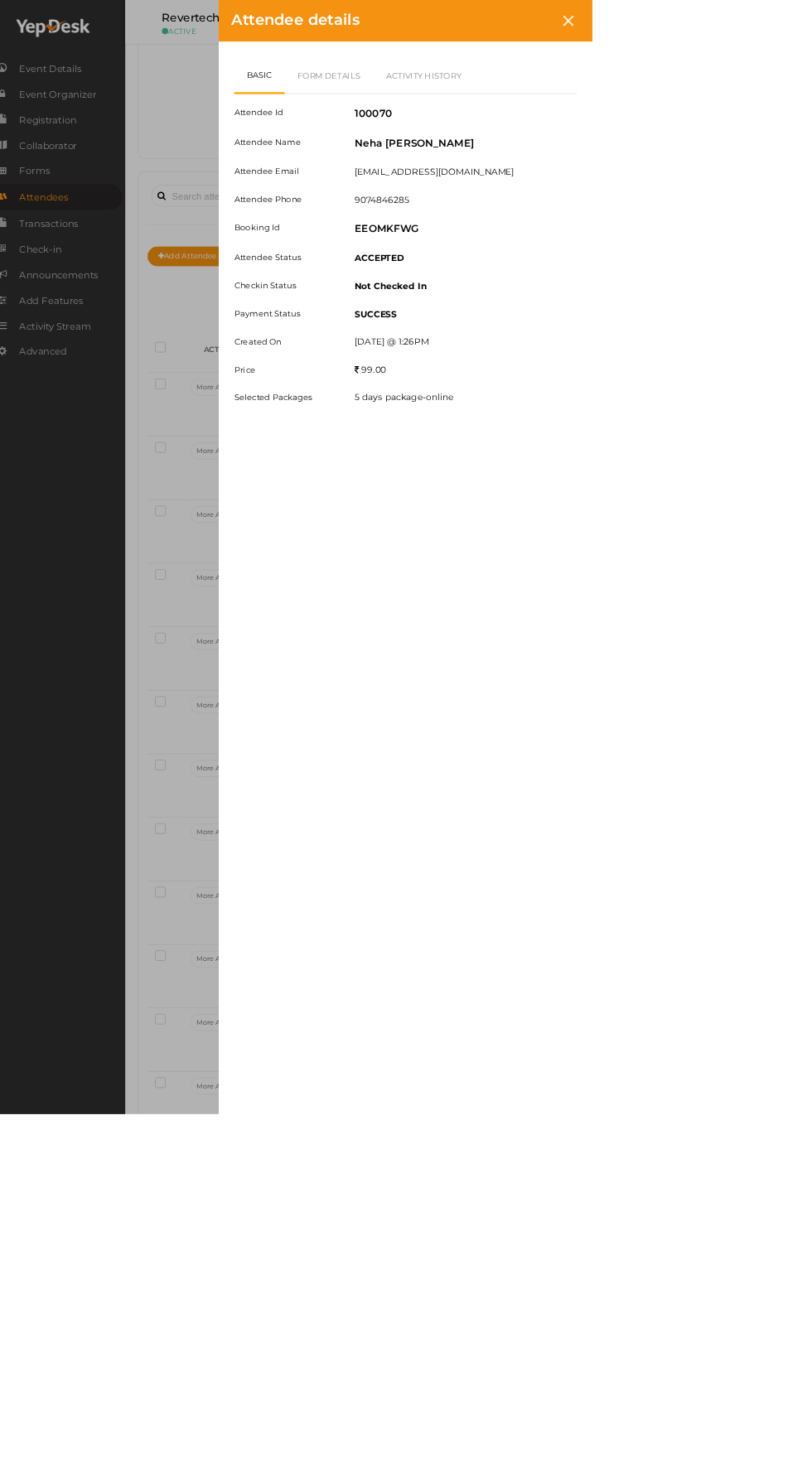
click at [787, 27] on icon at bounding box center [779, 27] width 14 height 14
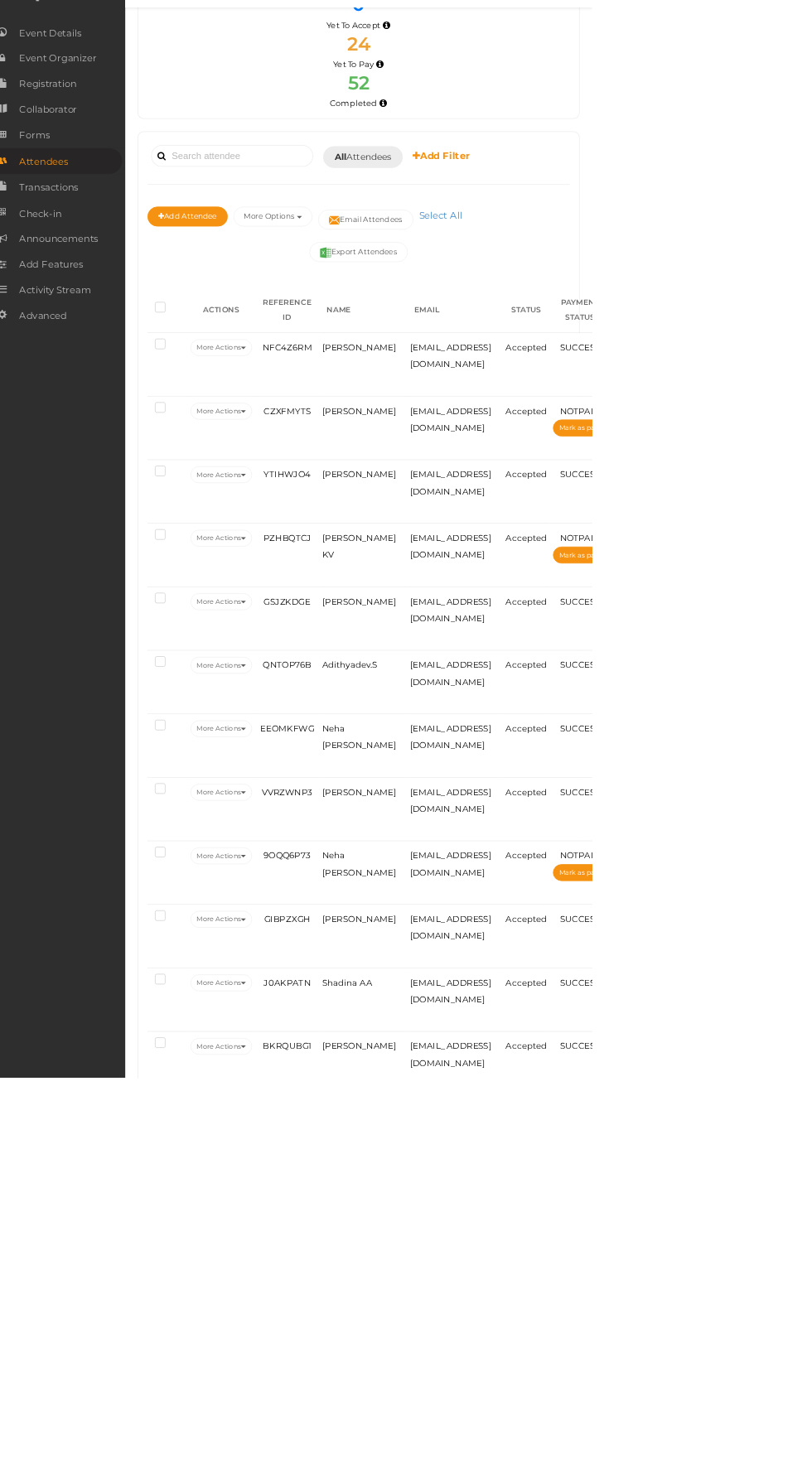
scroll to position [104, 0]
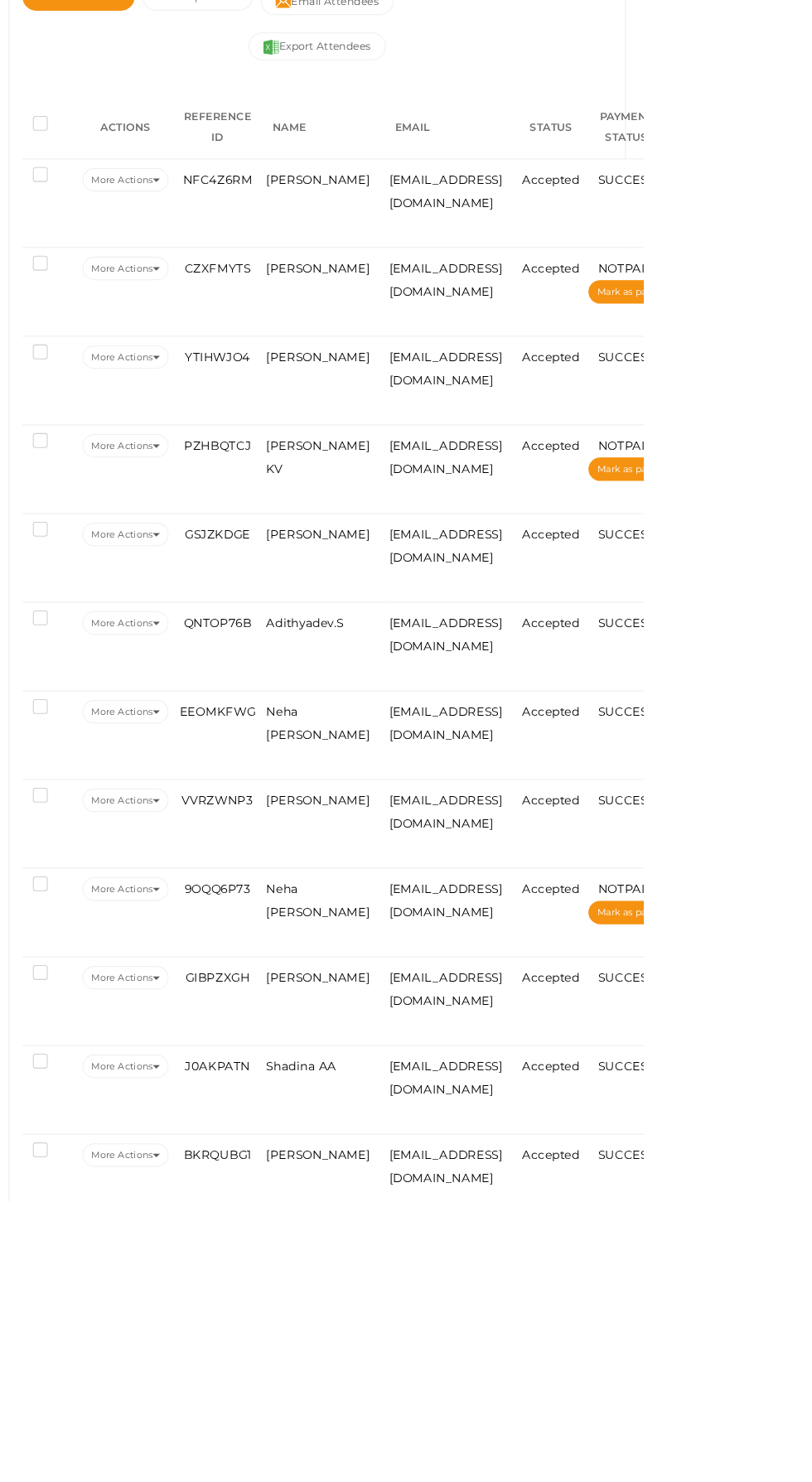
click at [498, 1105] on span "[PERSON_NAME]" at bounding box center [502, 1100] width 99 height 13
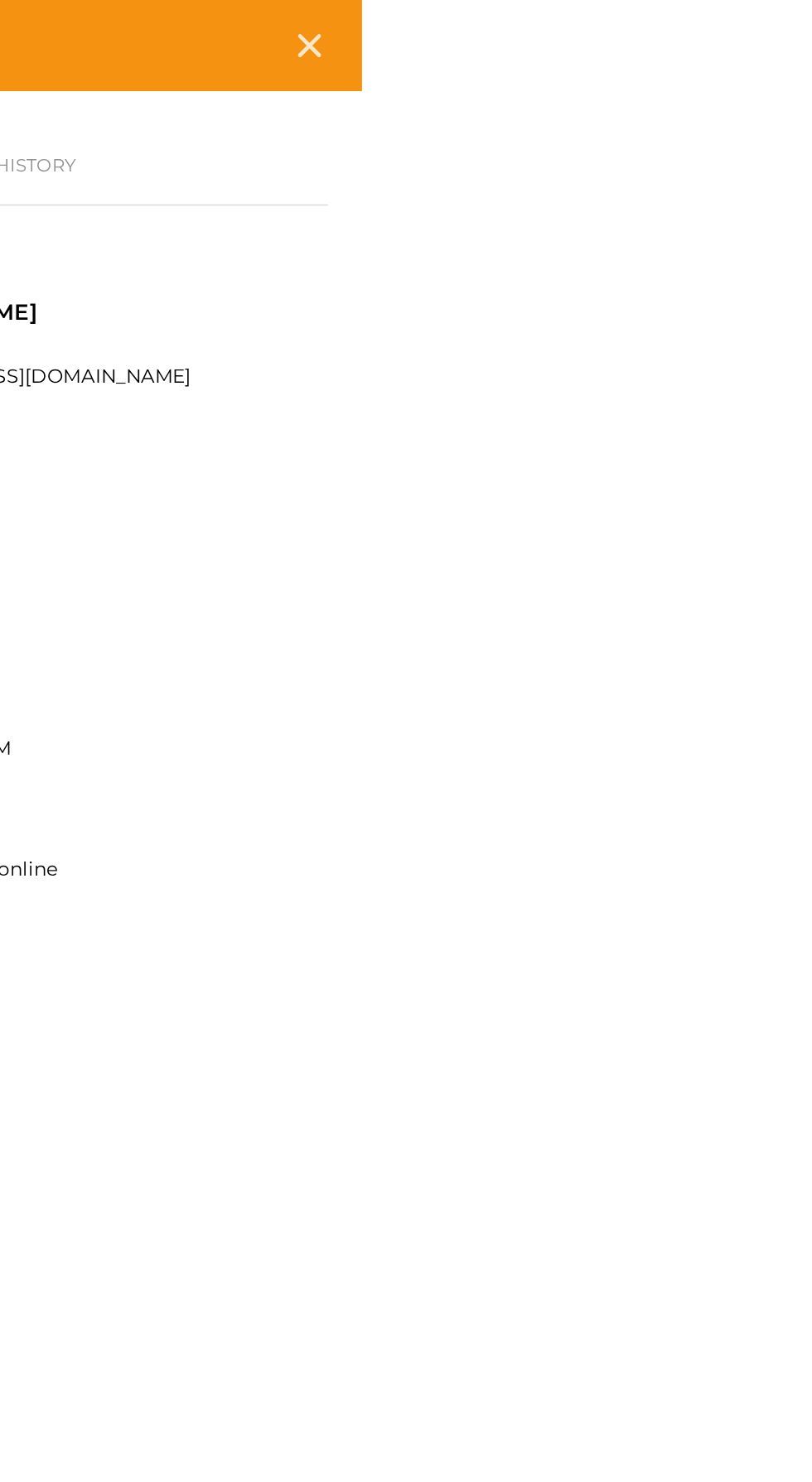
click at [796, 38] on div at bounding box center [779, 27] width 30 height 30
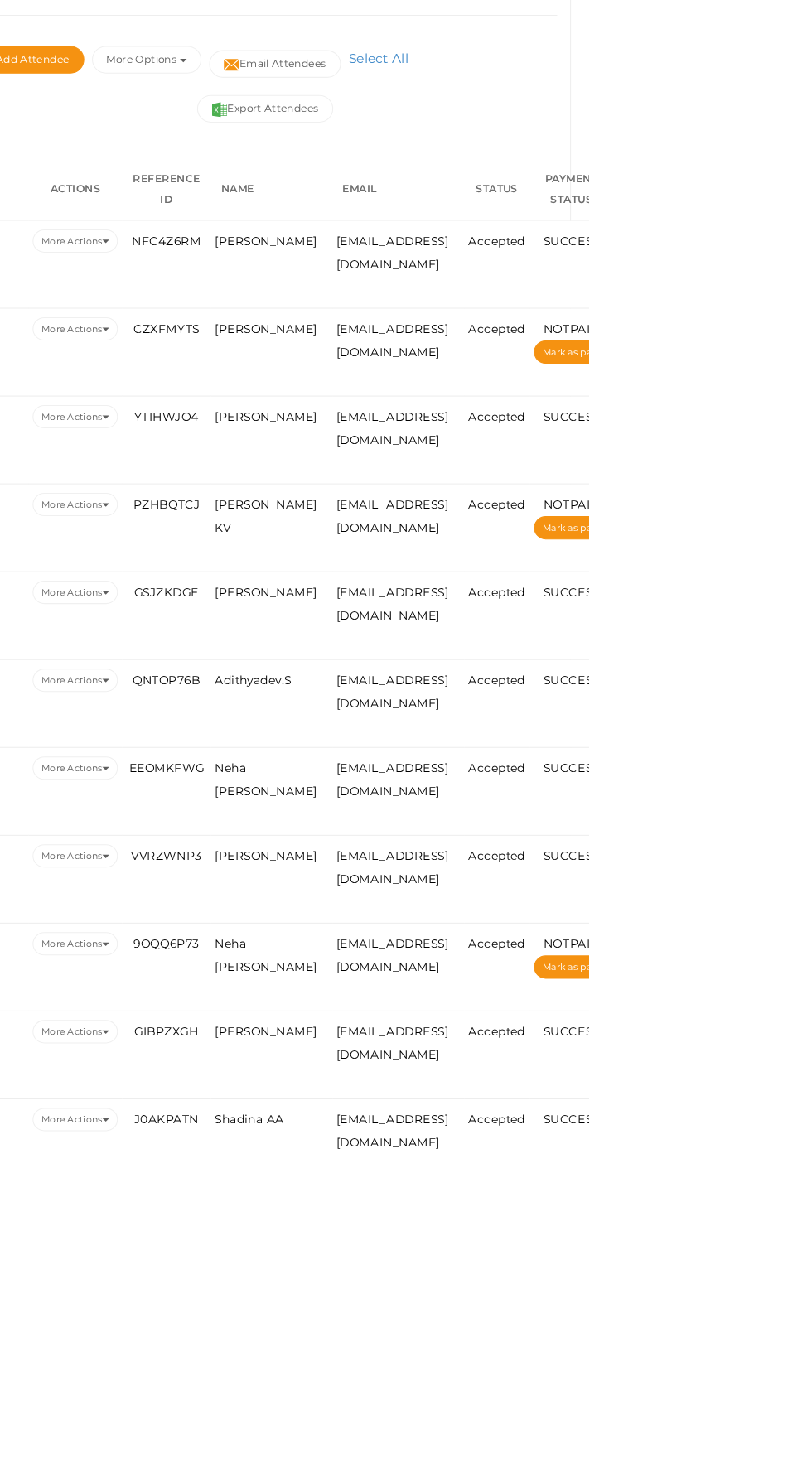
scroll to position [26, 0]
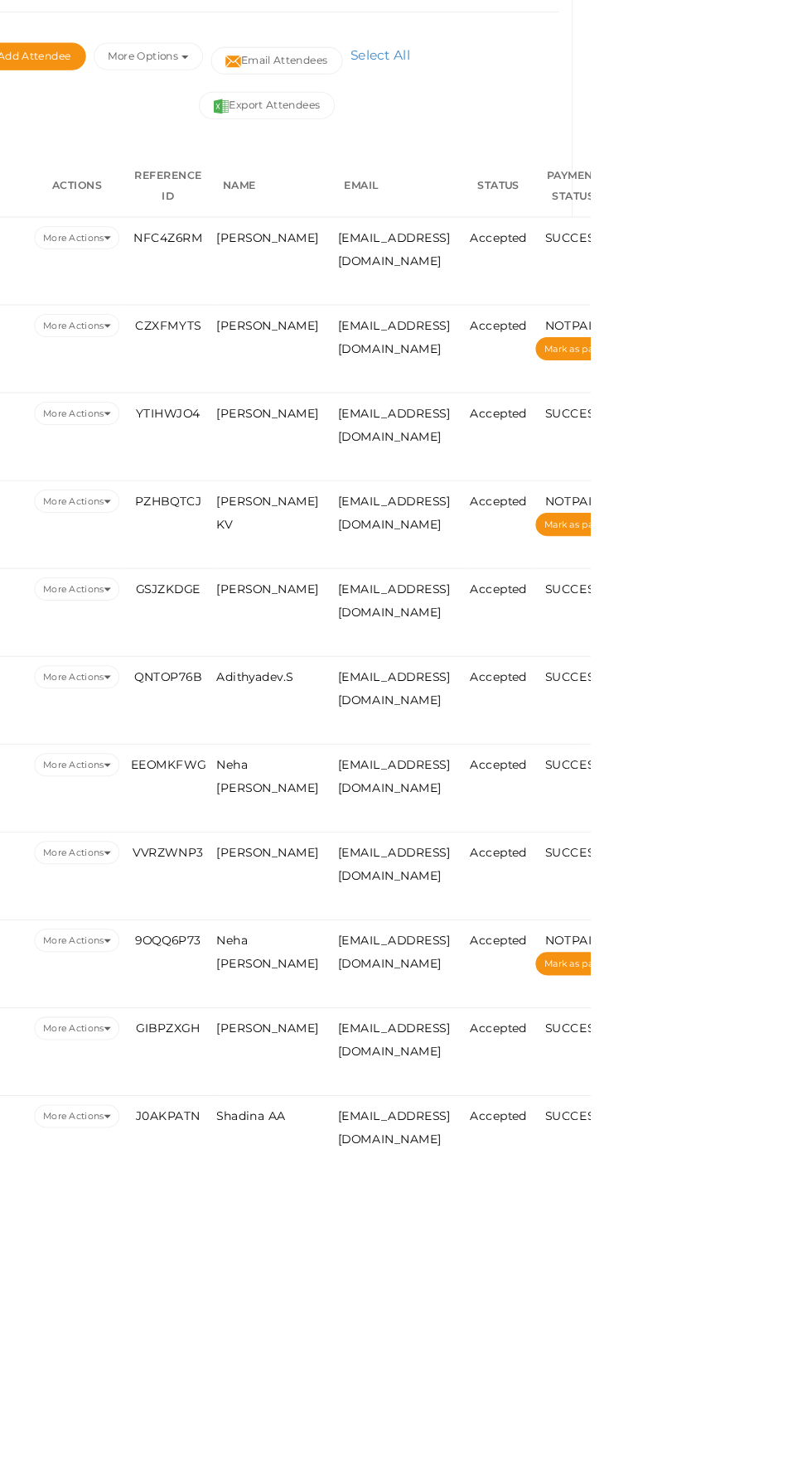
click at [469, 1286] on span "Neha [PERSON_NAME]" at bounding box center [502, 1274] width 99 height 36
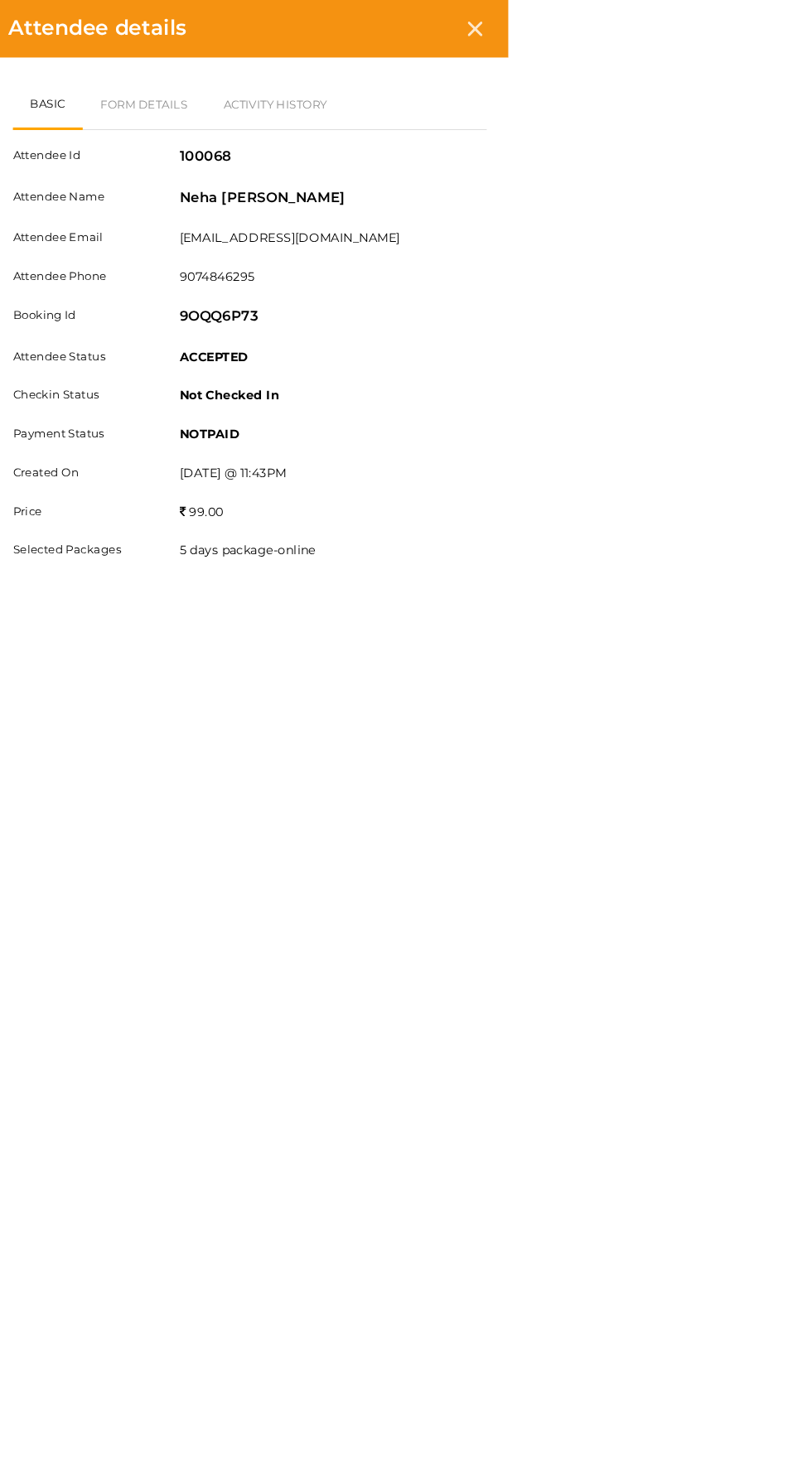
click at [787, 27] on icon at bounding box center [779, 27] width 14 height 14
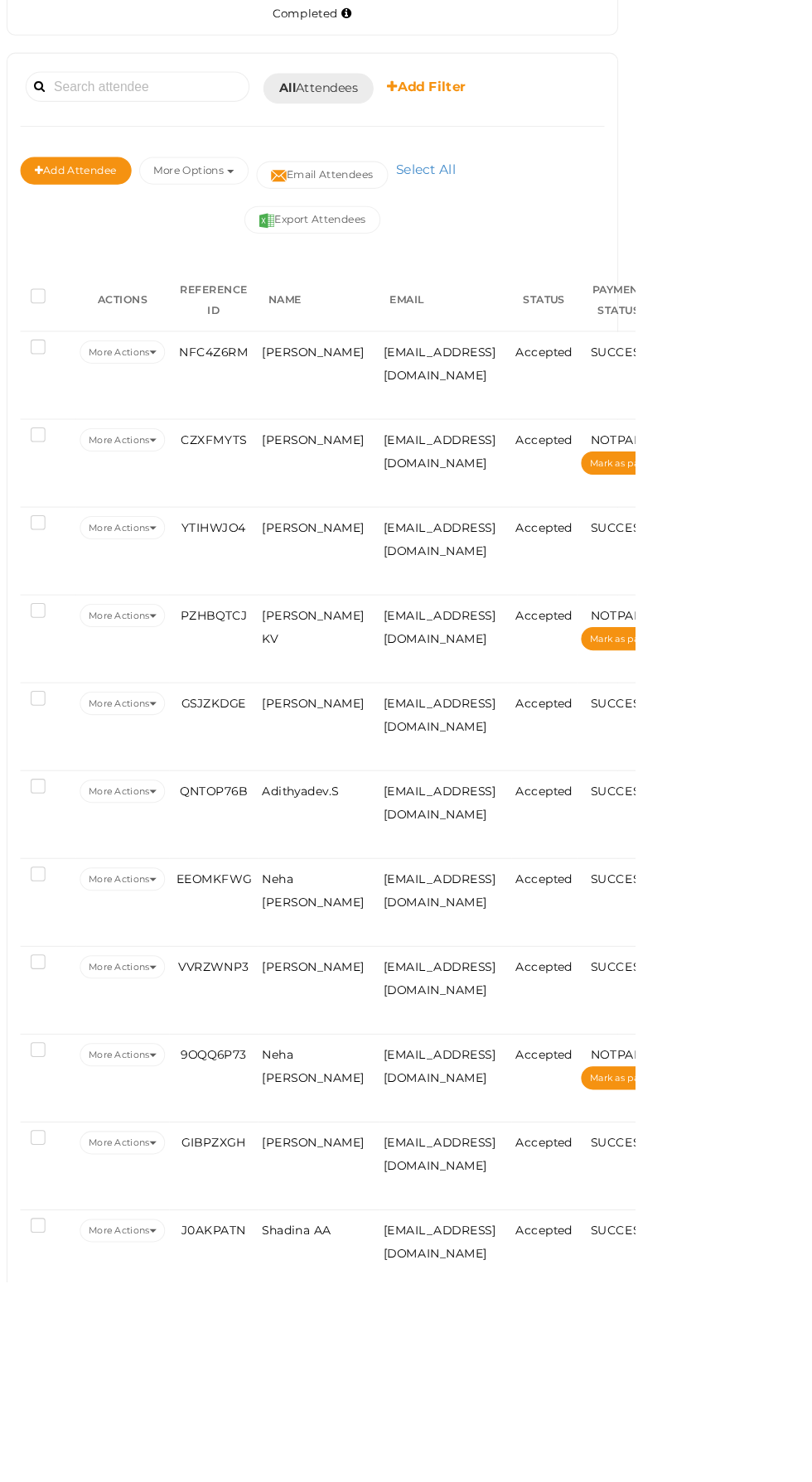
click at [509, 1346] on span "[PERSON_NAME]" at bounding box center [502, 1347] width 99 height 13
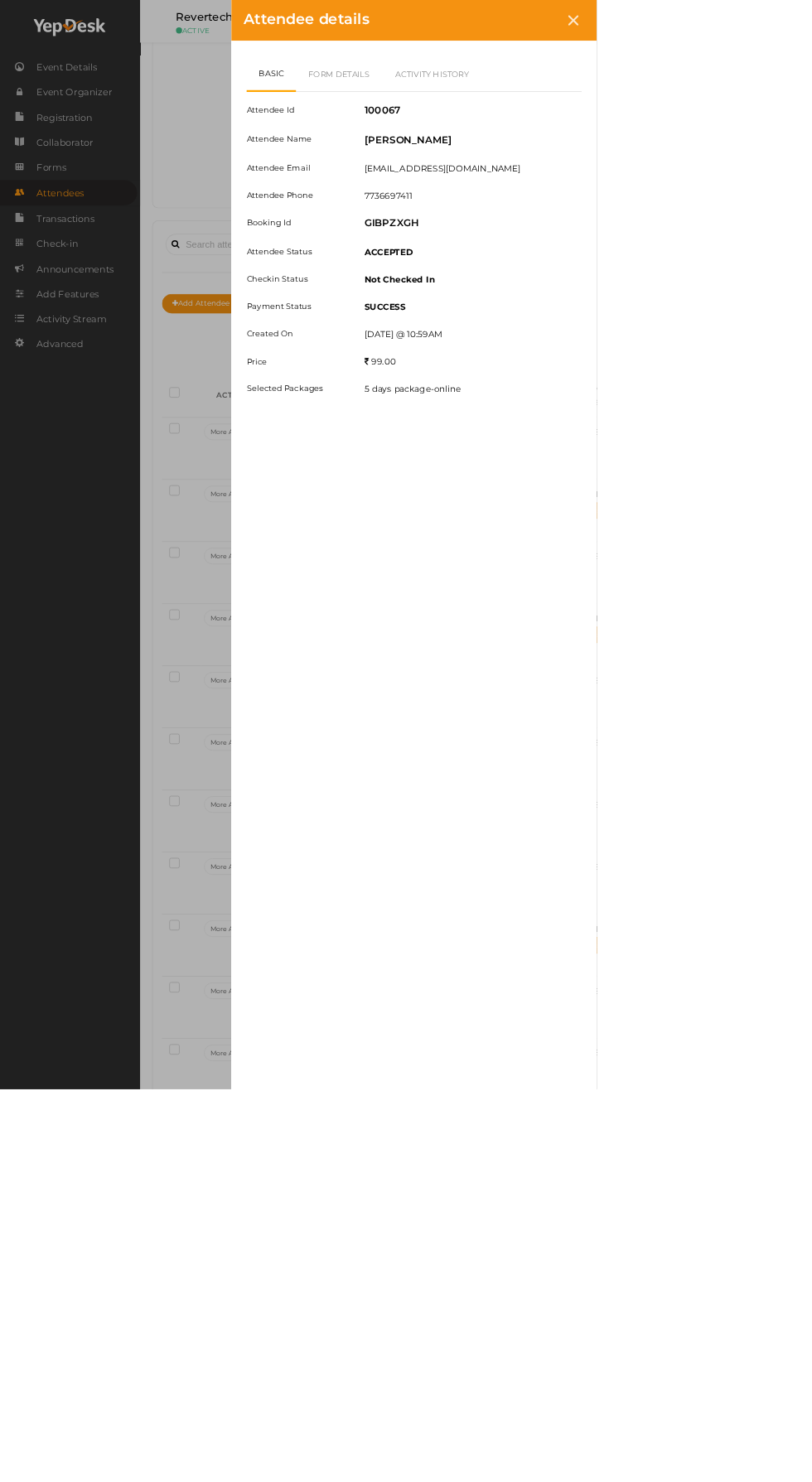
click at [787, 28] on icon at bounding box center [779, 27] width 14 height 14
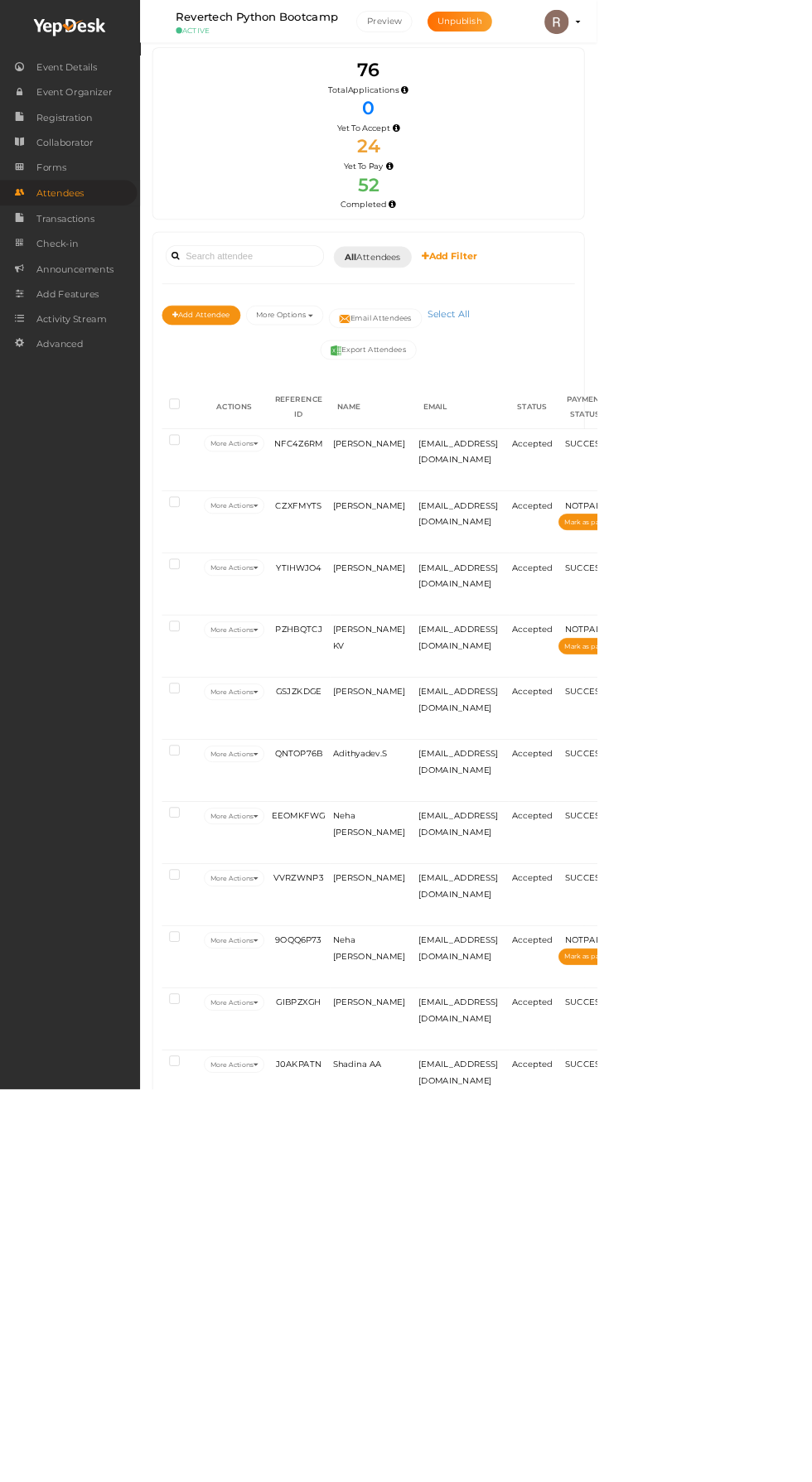
scroll to position [22, 0]
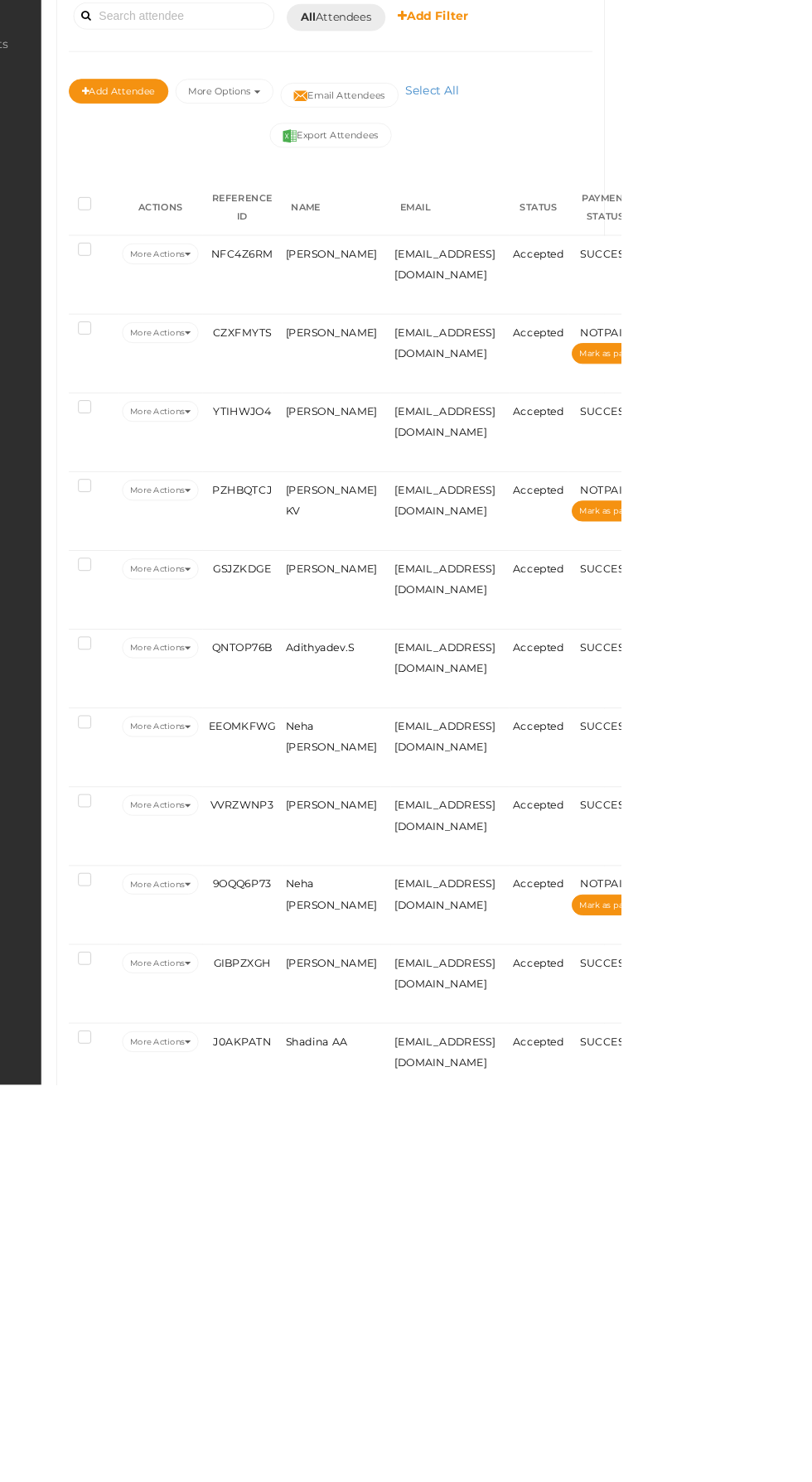
click at [486, 1438] on span "Shadina AA" at bounding box center [486, 1435] width 66 height 13
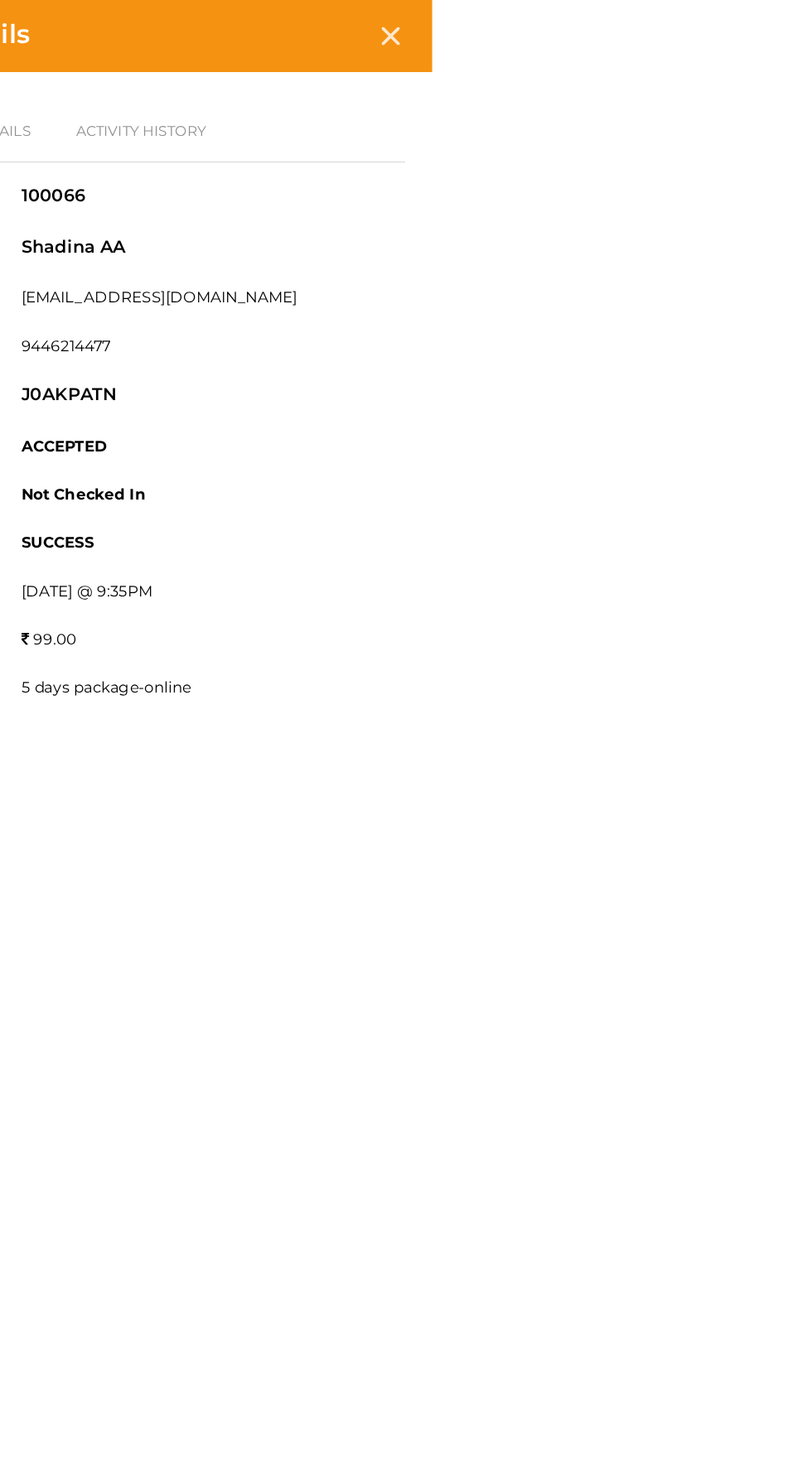
click at [787, 27] on icon at bounding box center [779, 27] width 14 height 14
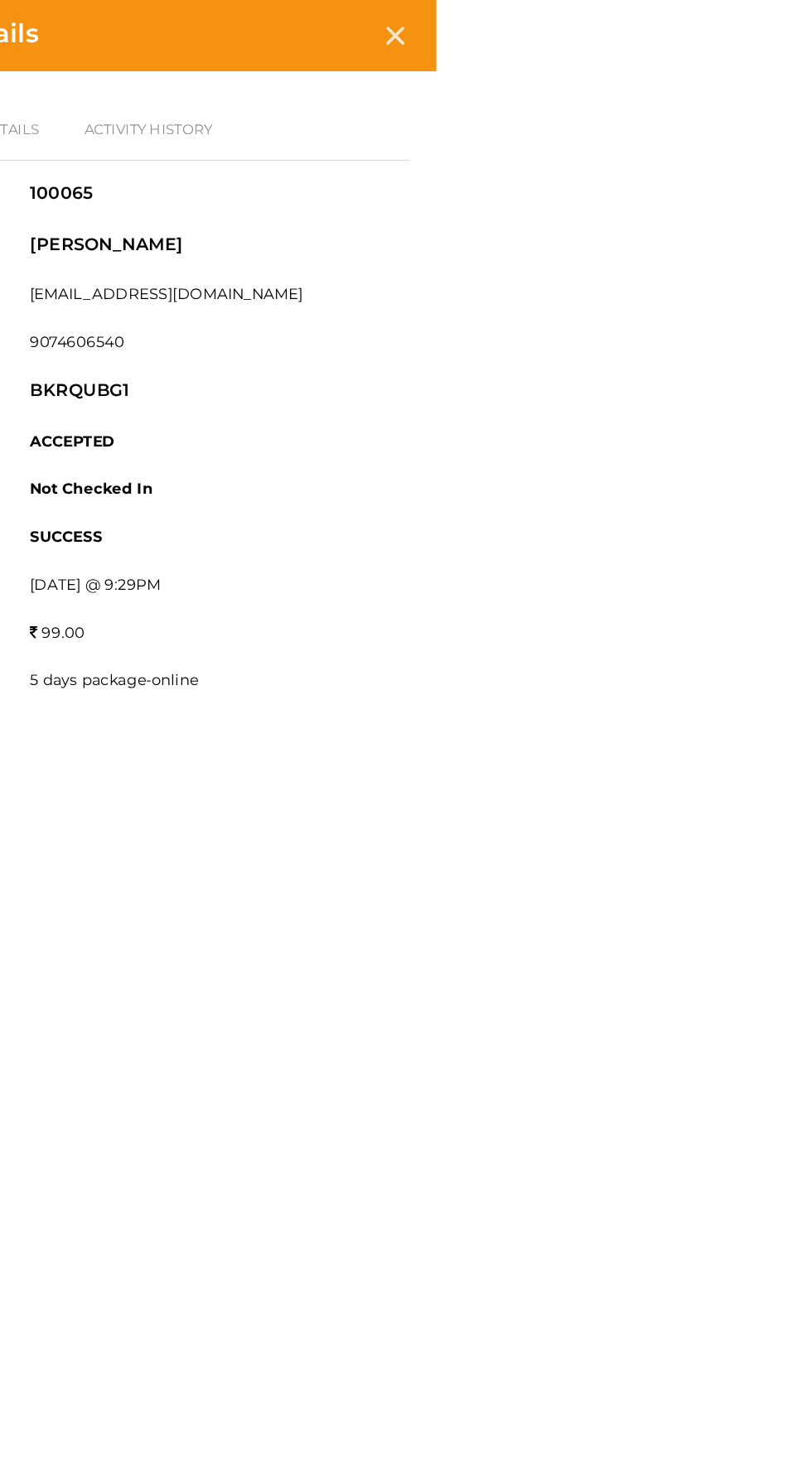
click at [787, 33] on icon at bounding box center [779, 27] width 14 height 14
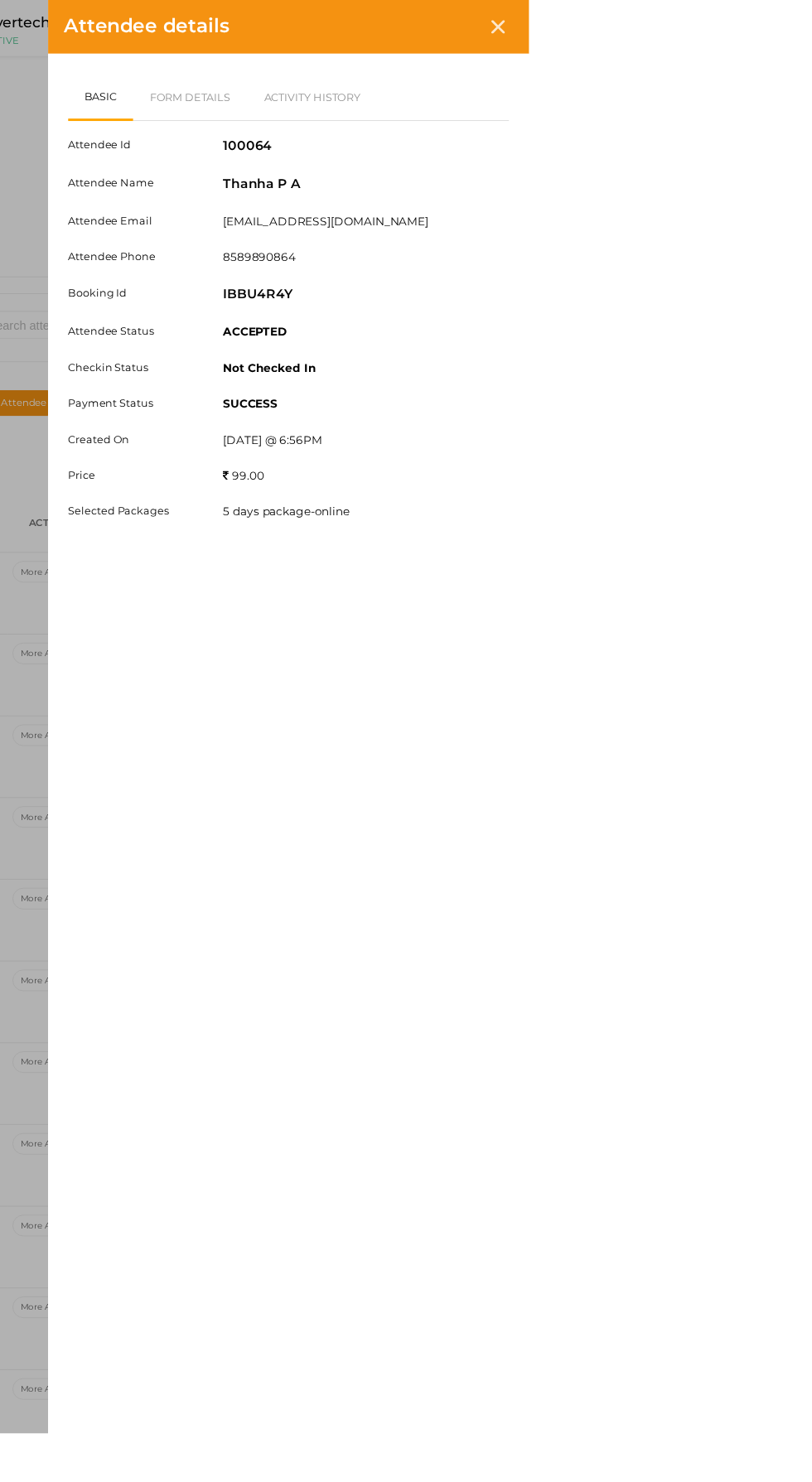
click at [787, 30] on icon at bounding box center [779, 27] width 14 height 14
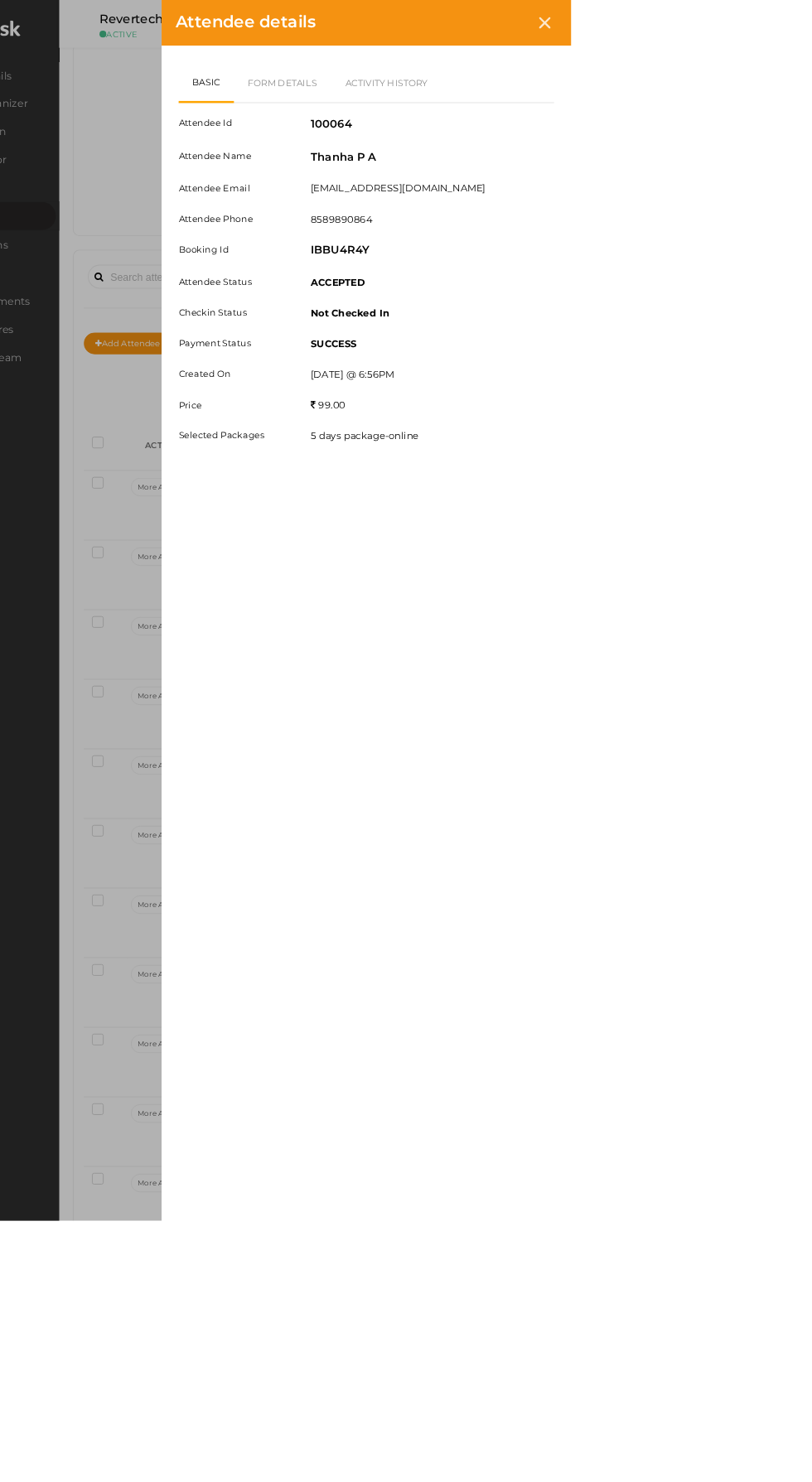
click at [796, 26] on div at bounding box center [779, 27] width 30 height 30
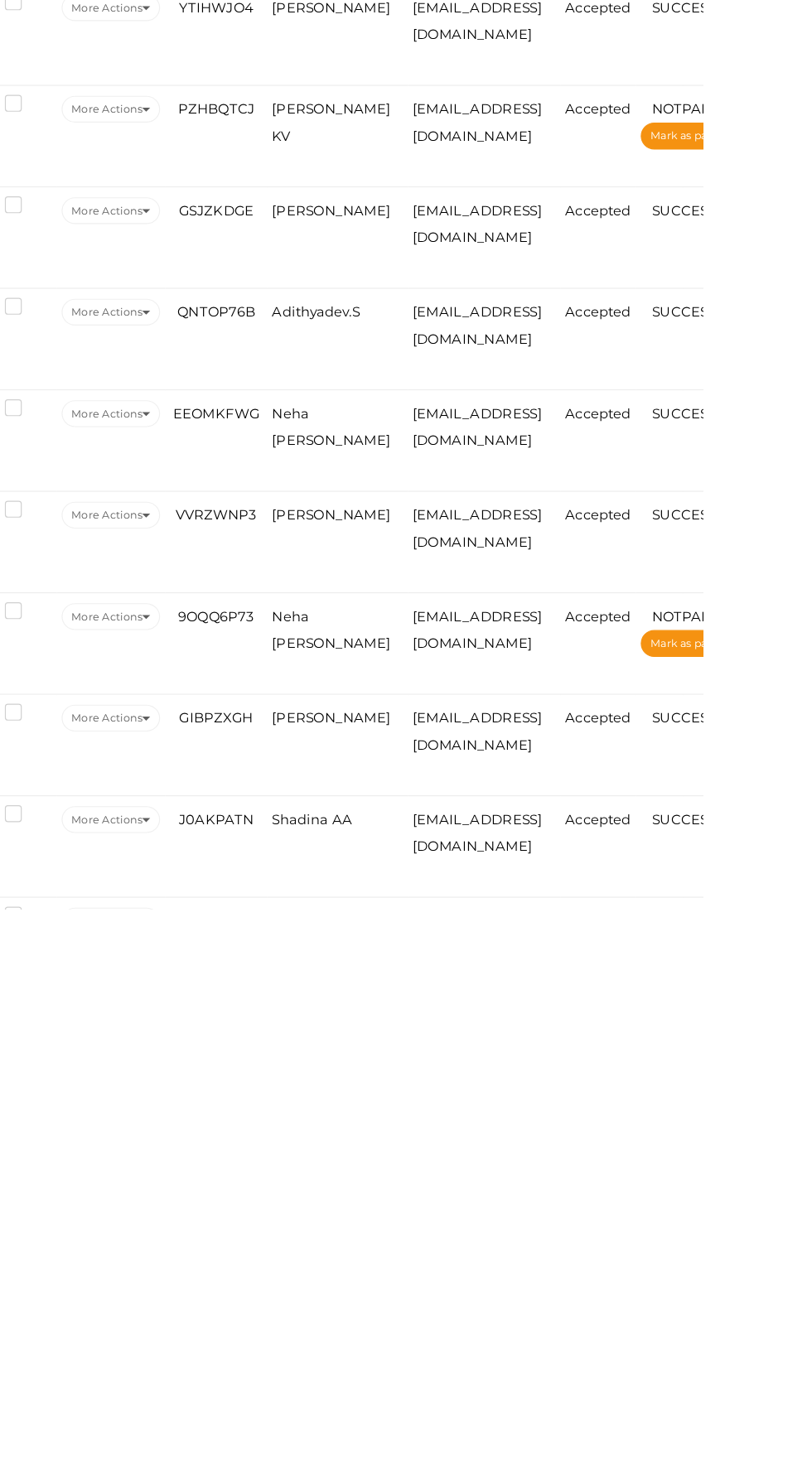
scroll to position [50, 0]
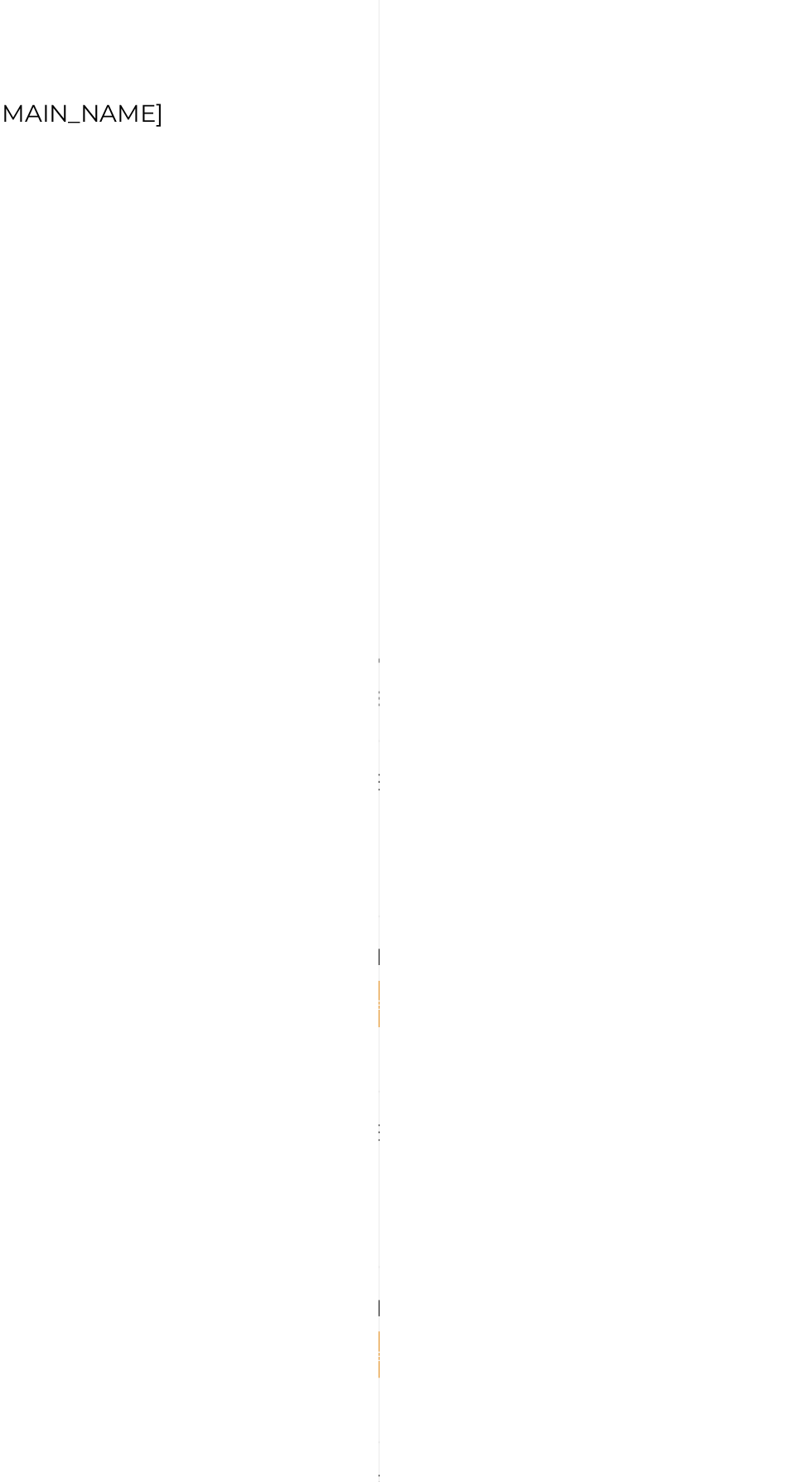
scroll to position [62, 0]
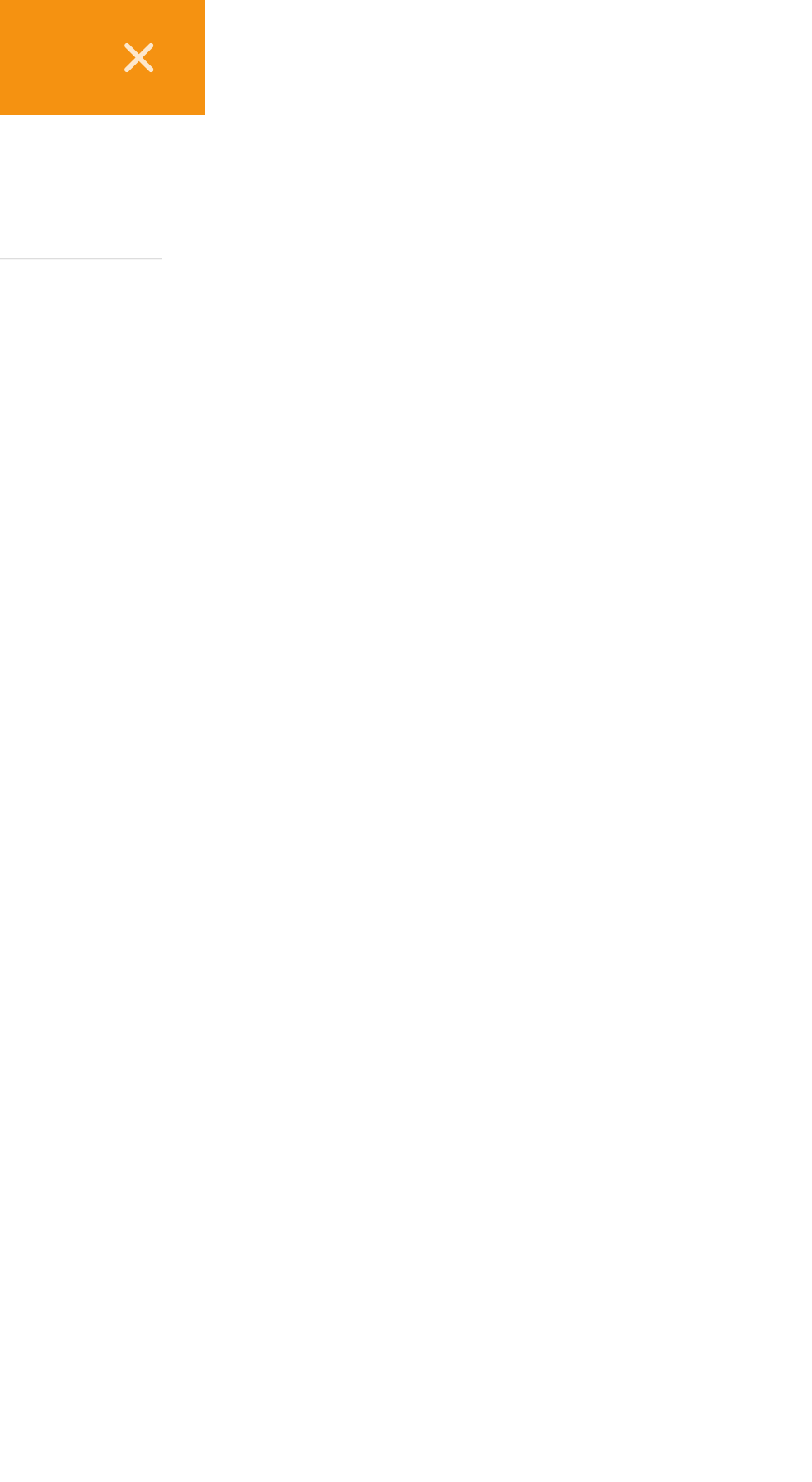
click at [796, 39] on div at bounding box center [779, 27] width 30 height 30
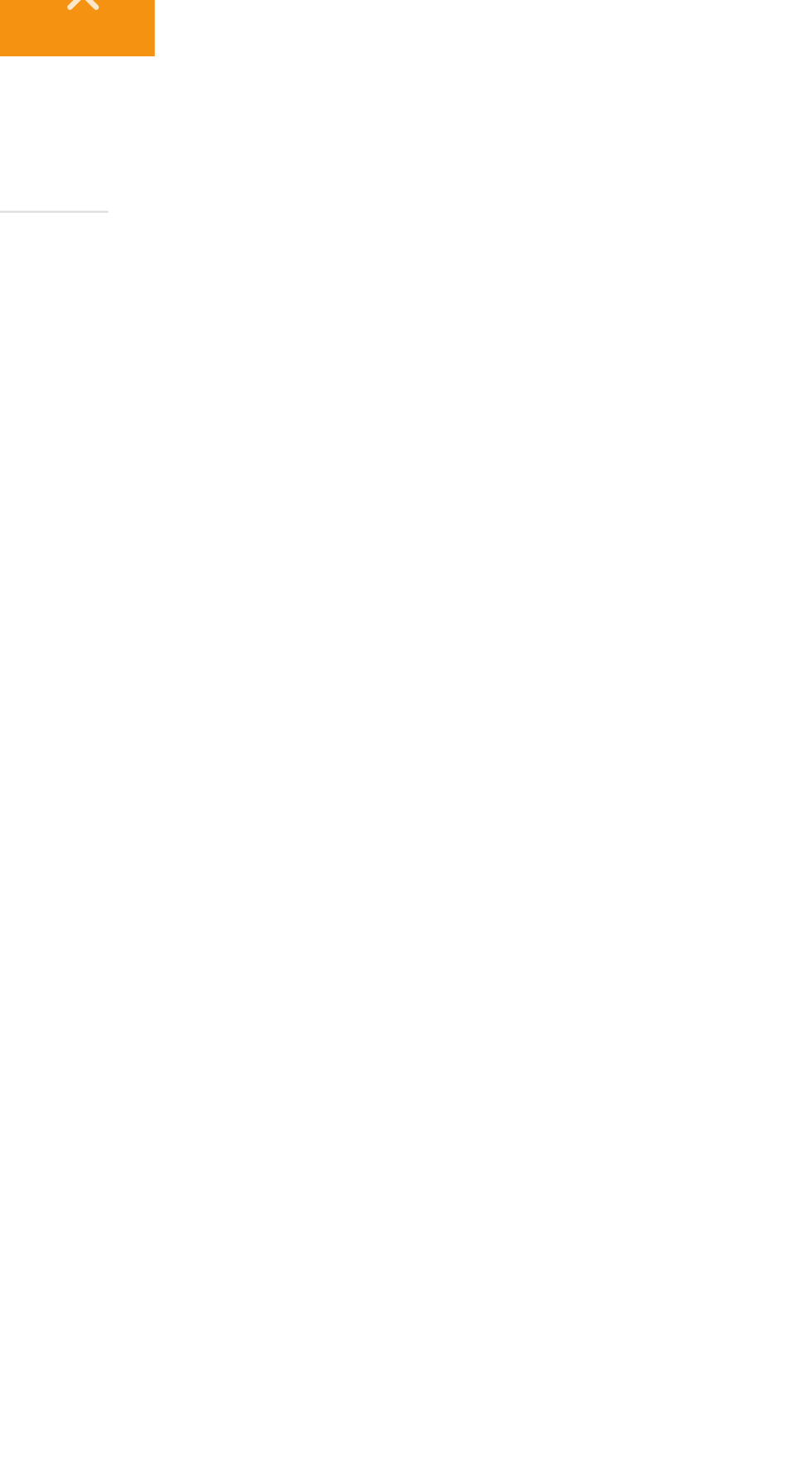
scroll to position [104, 0]
click at [787, 24] on icon at bounding box center [779, 27] width 14 height 14
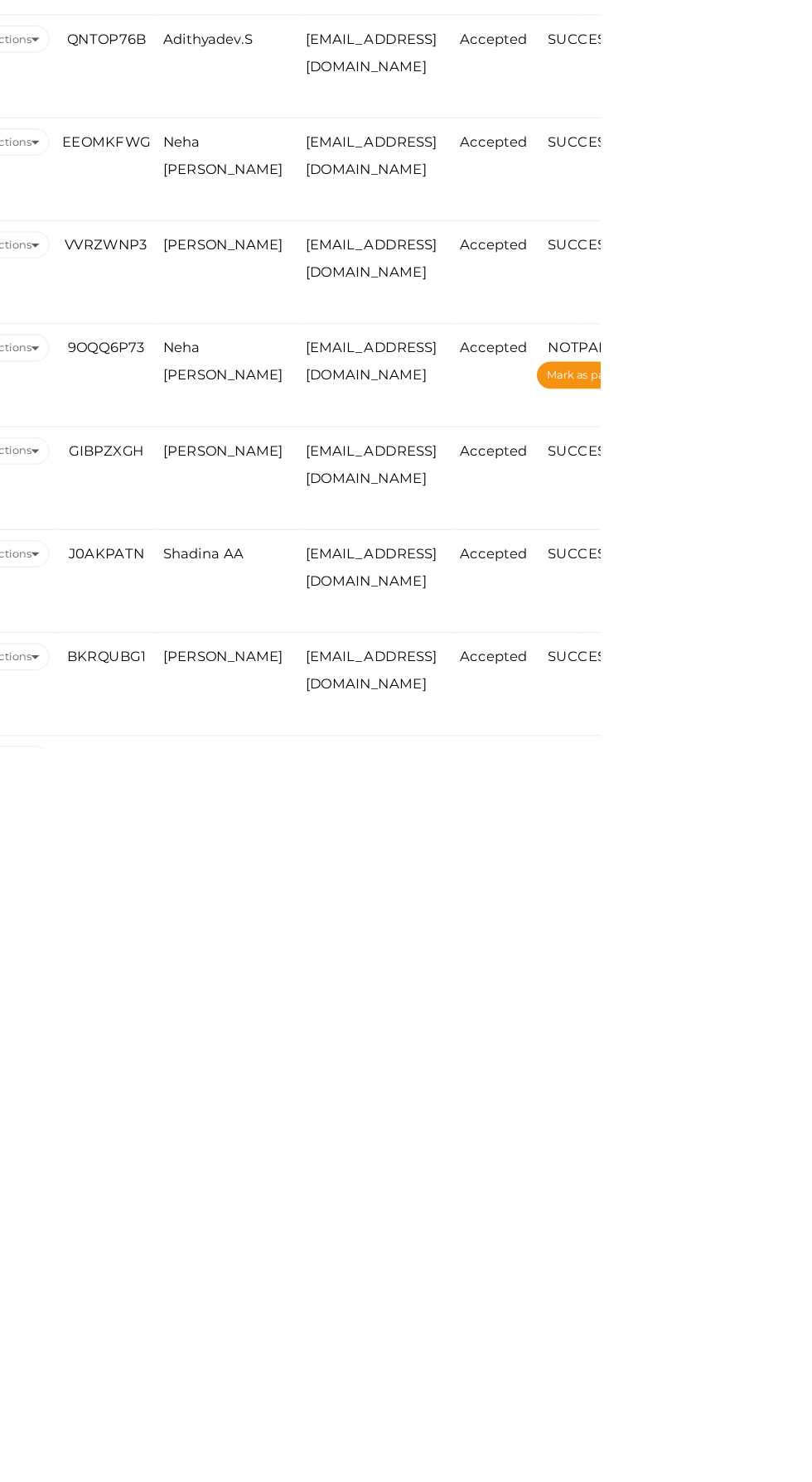
scroll to position [137, 0]
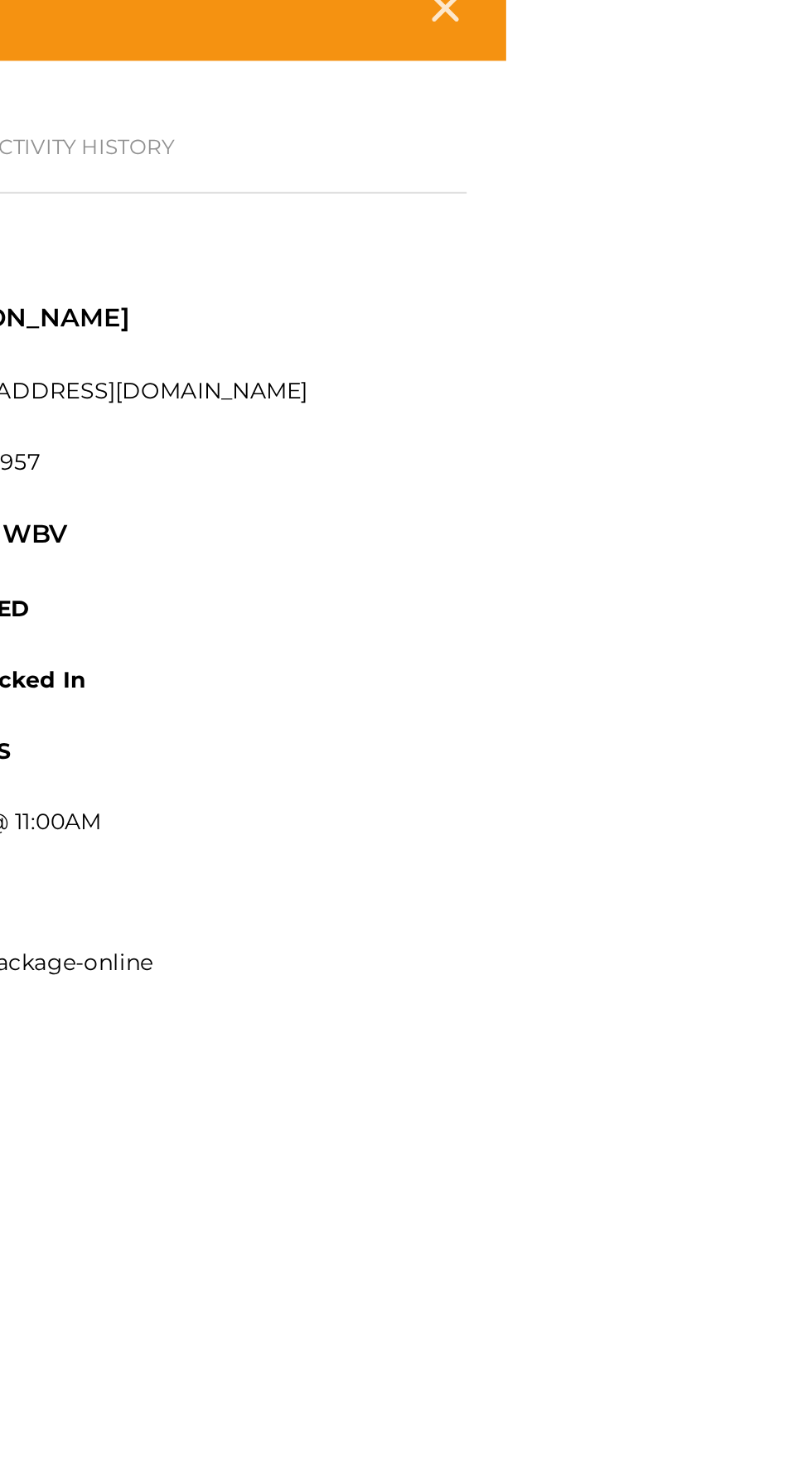
scroll to position [203, 0]
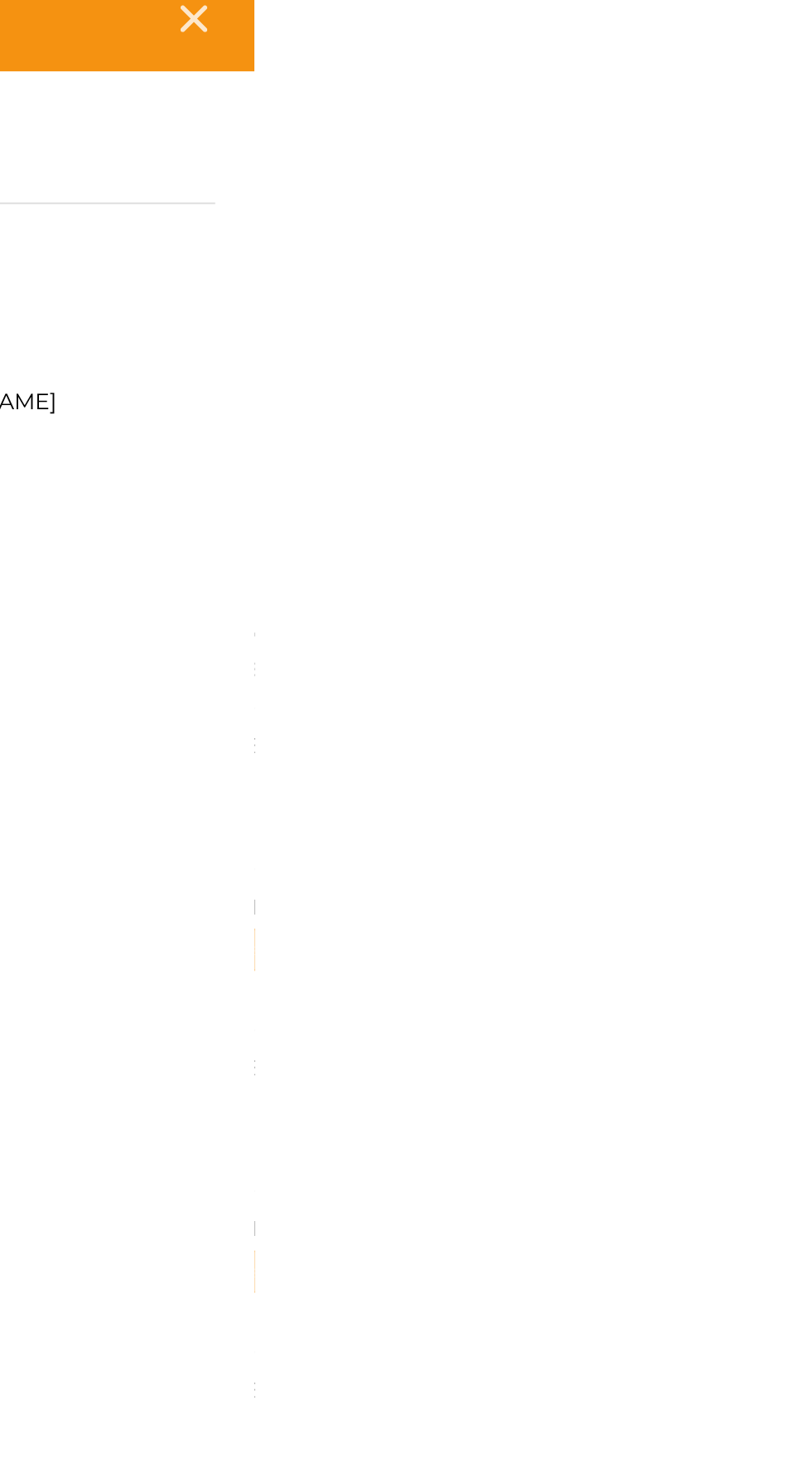
click at [796, 38] on div at bounding box center [779, 27] width 30 height 30
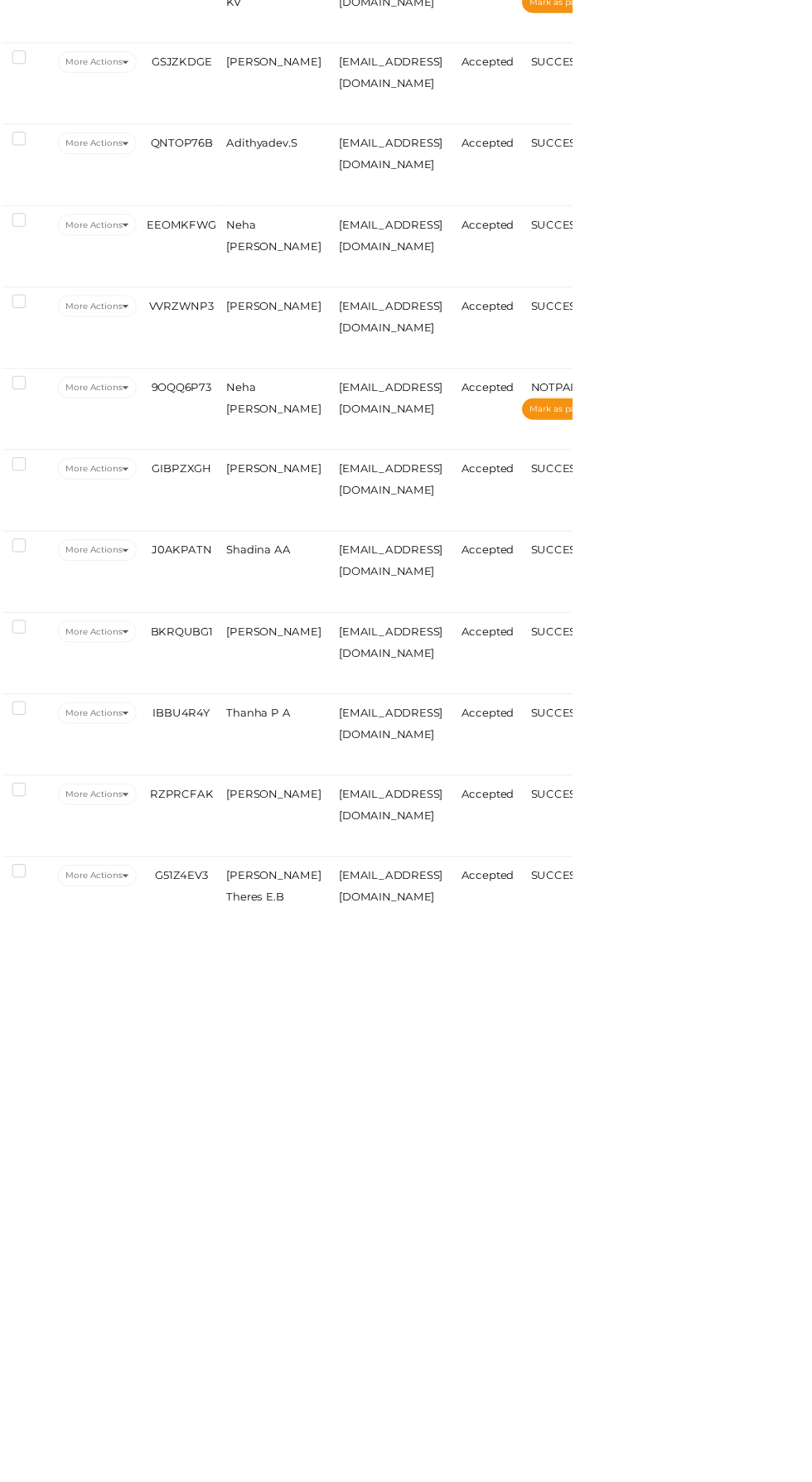
scroll to position [374, 0]
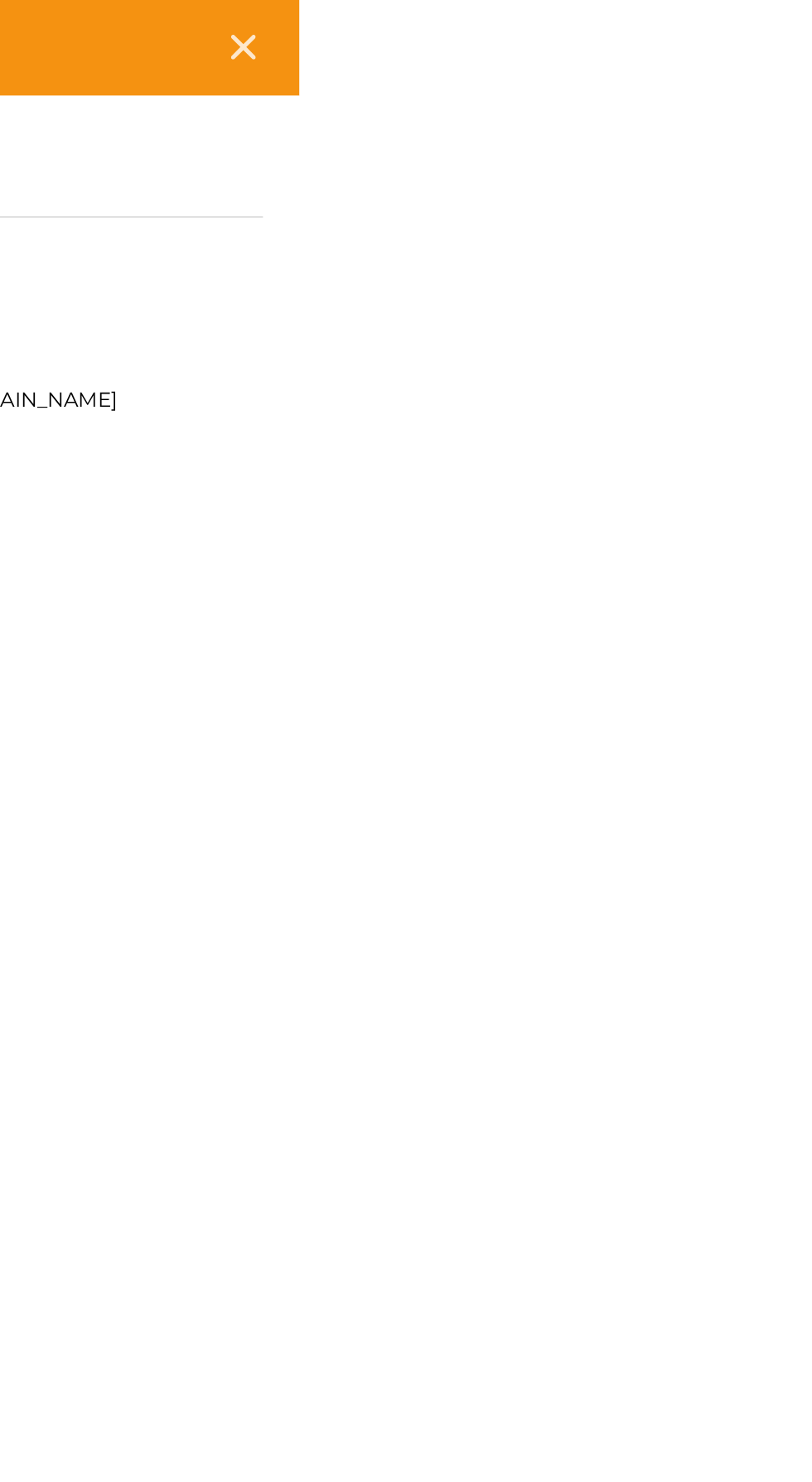
scroll to position [416, 0]
click at [787, 27] on icon at bounding box center [779, 27] width 14 height 14
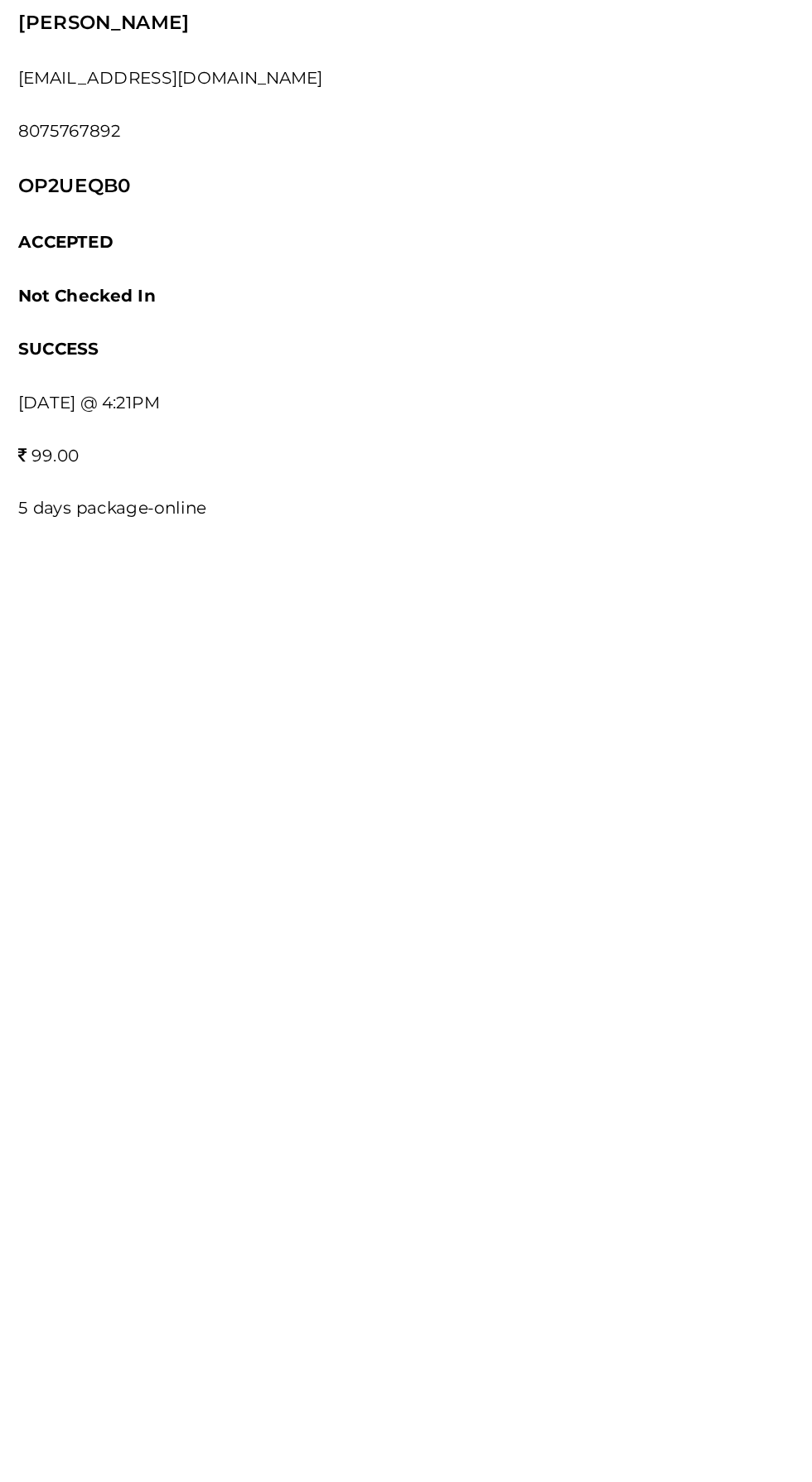
scroll to position [538, 0]
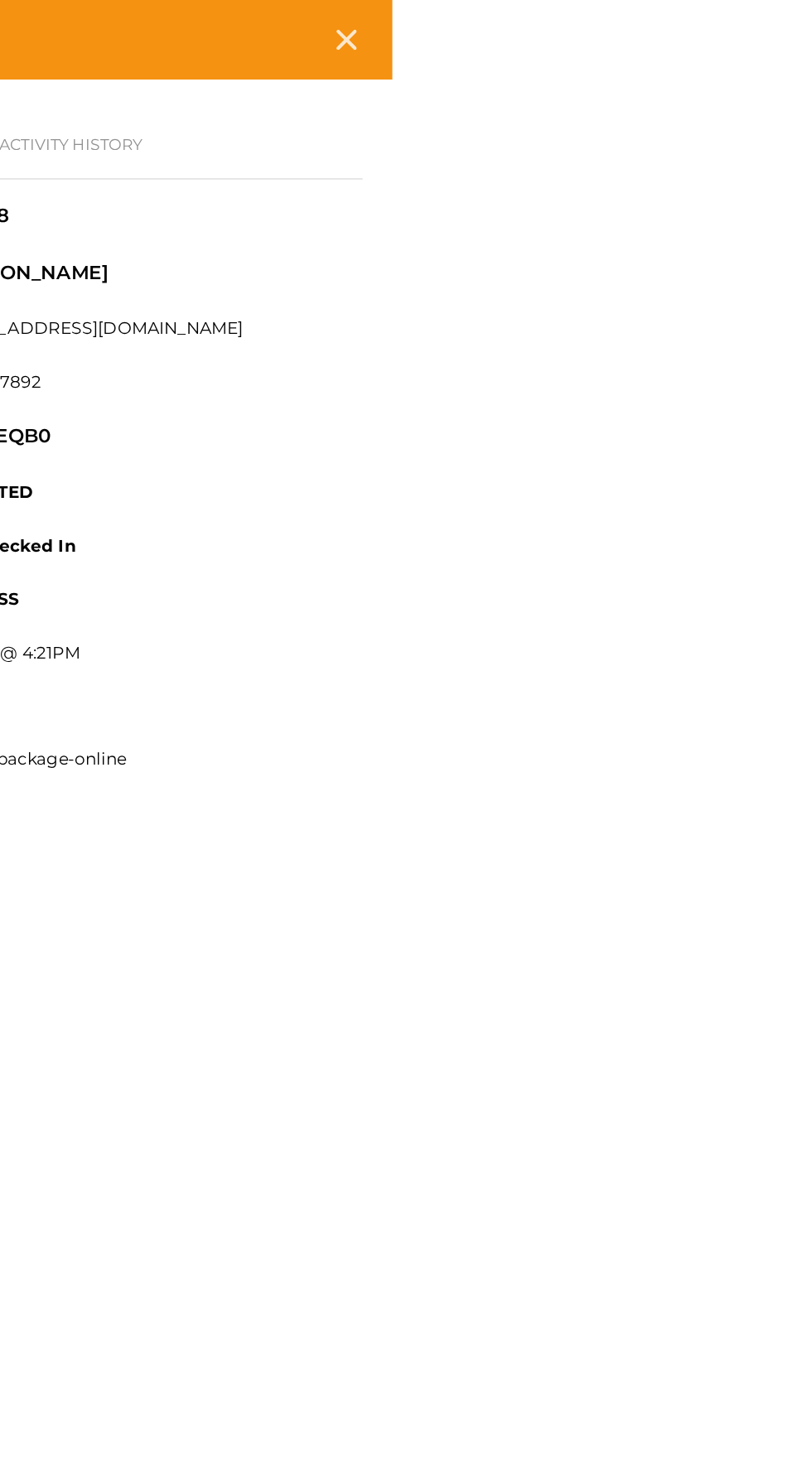
click at [787, 26] on icon at bounding box center [779, 27] width 14 height 14
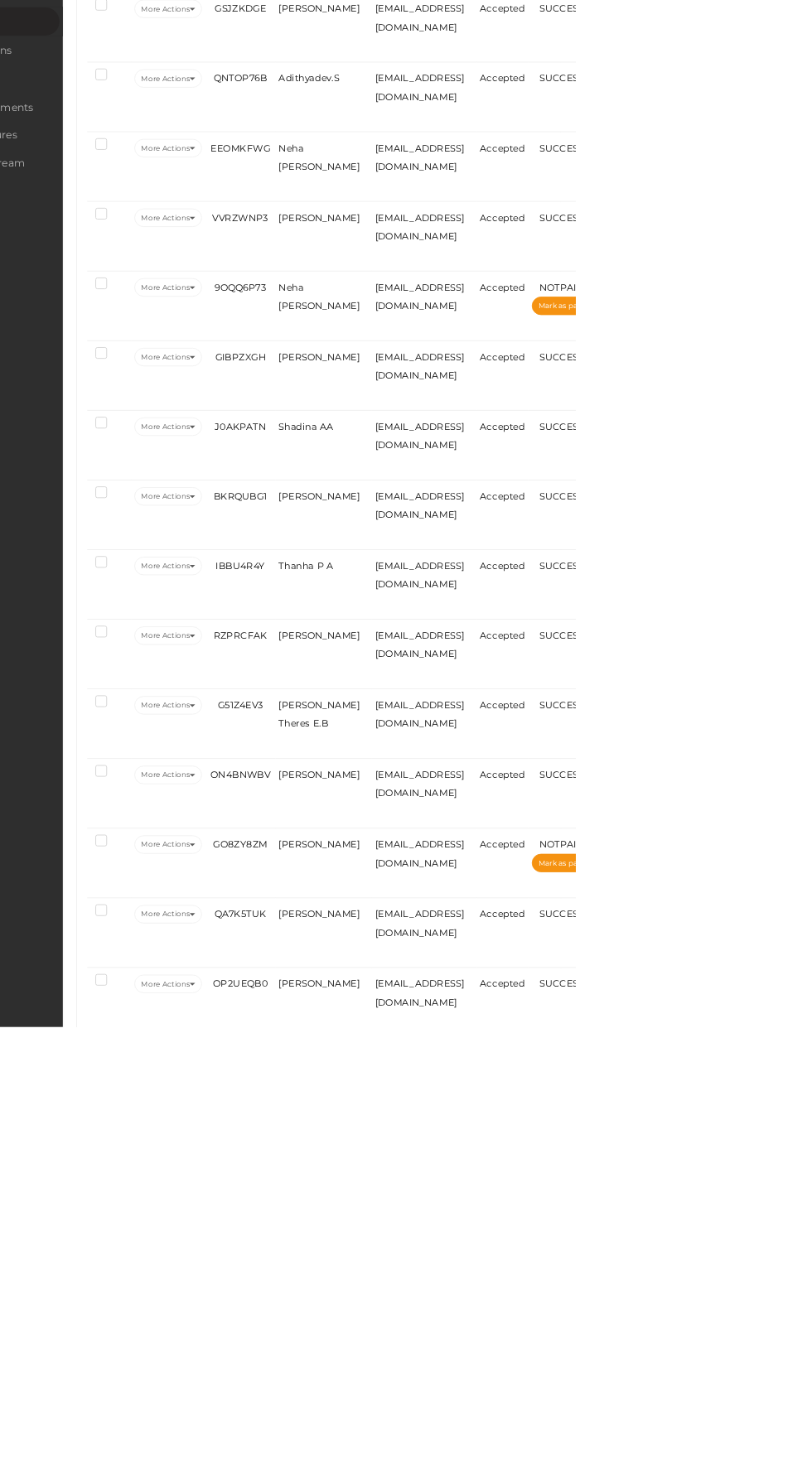
scroll to position [711, 0]
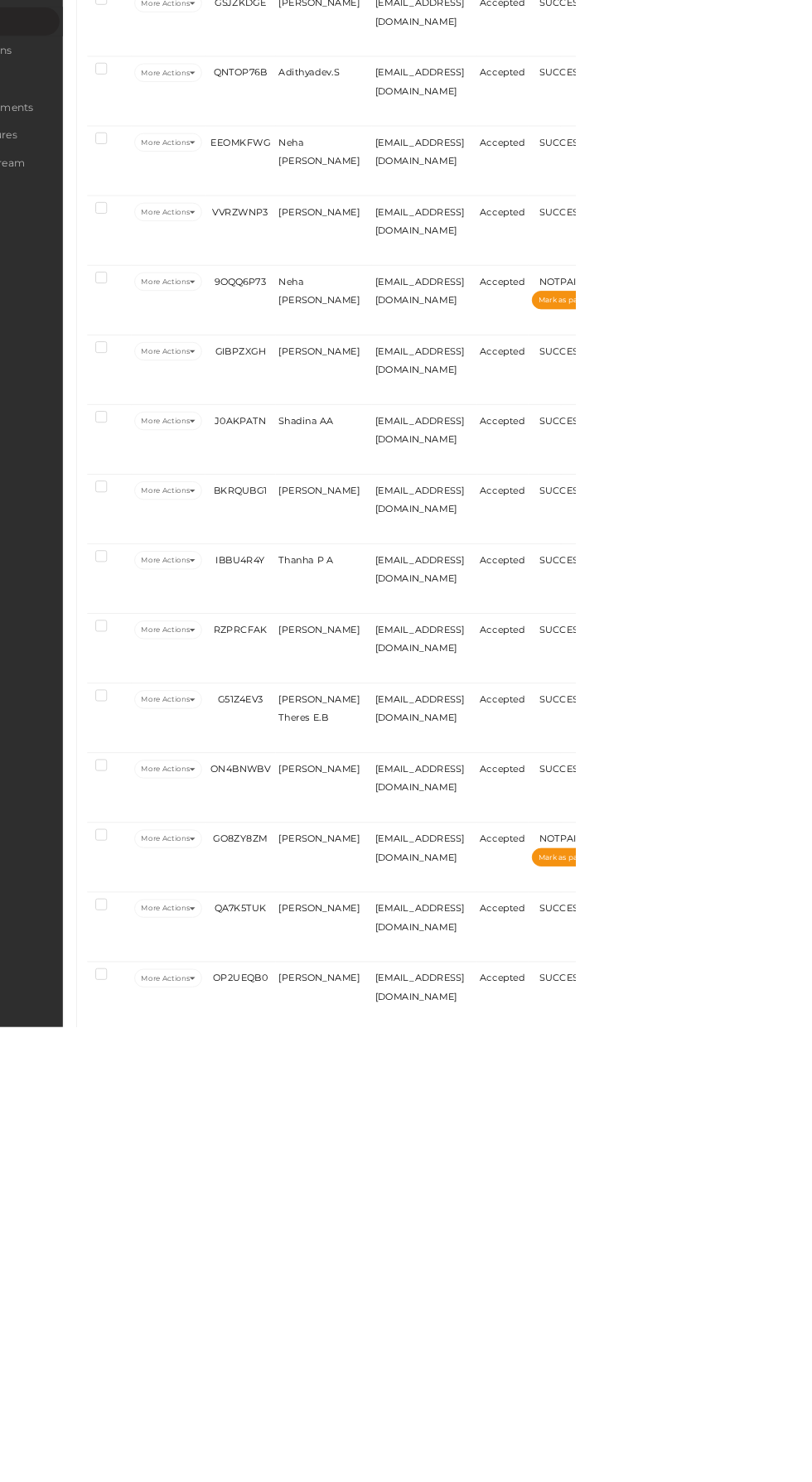
click at [508, 1421] on span "[PERSON_NAME]" at bounding box center [502, 1422] width 99 height 13
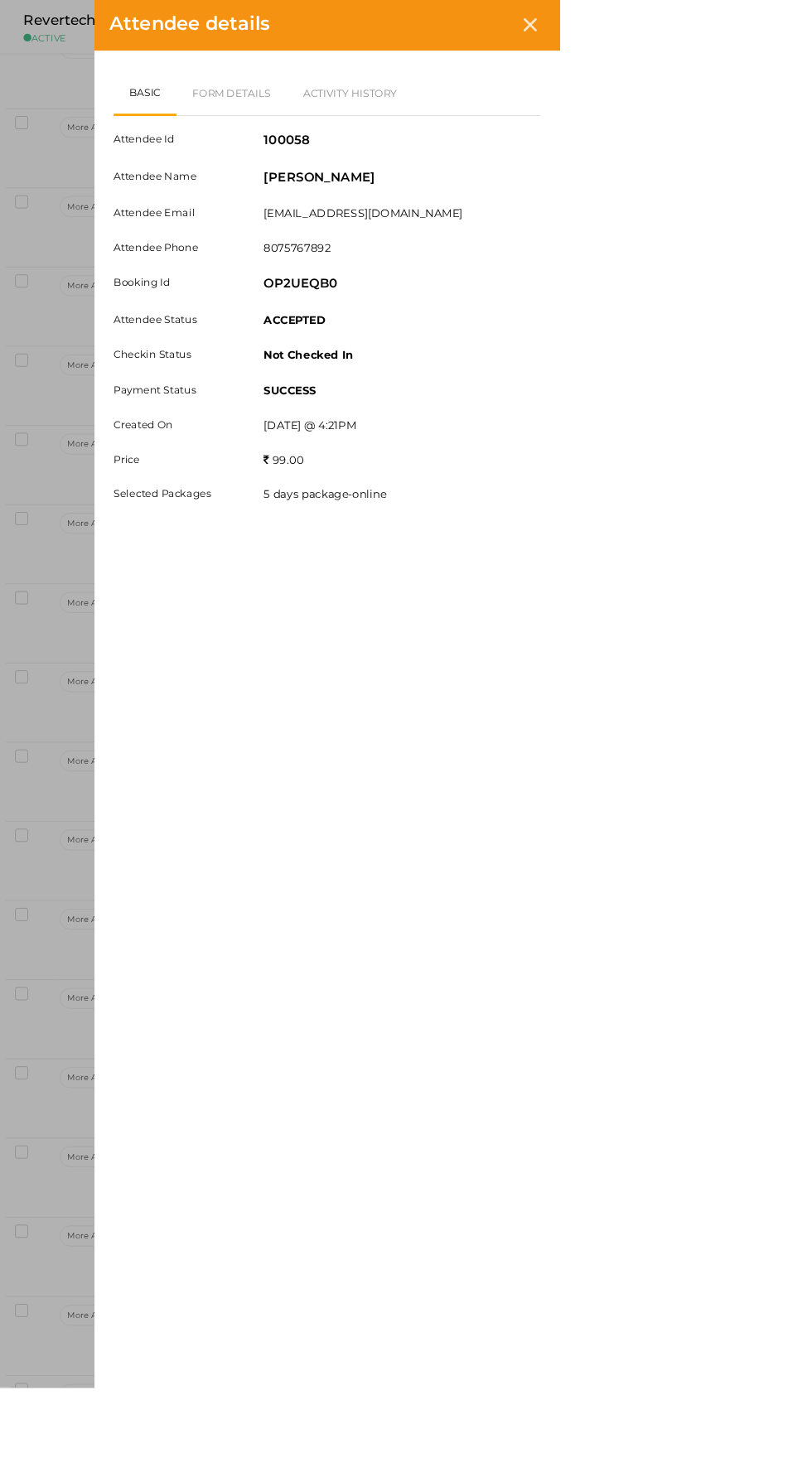
scroll to position [730, 0]
click at [787, 27] on icon at bounding box center [779, 27] width 14 height 14
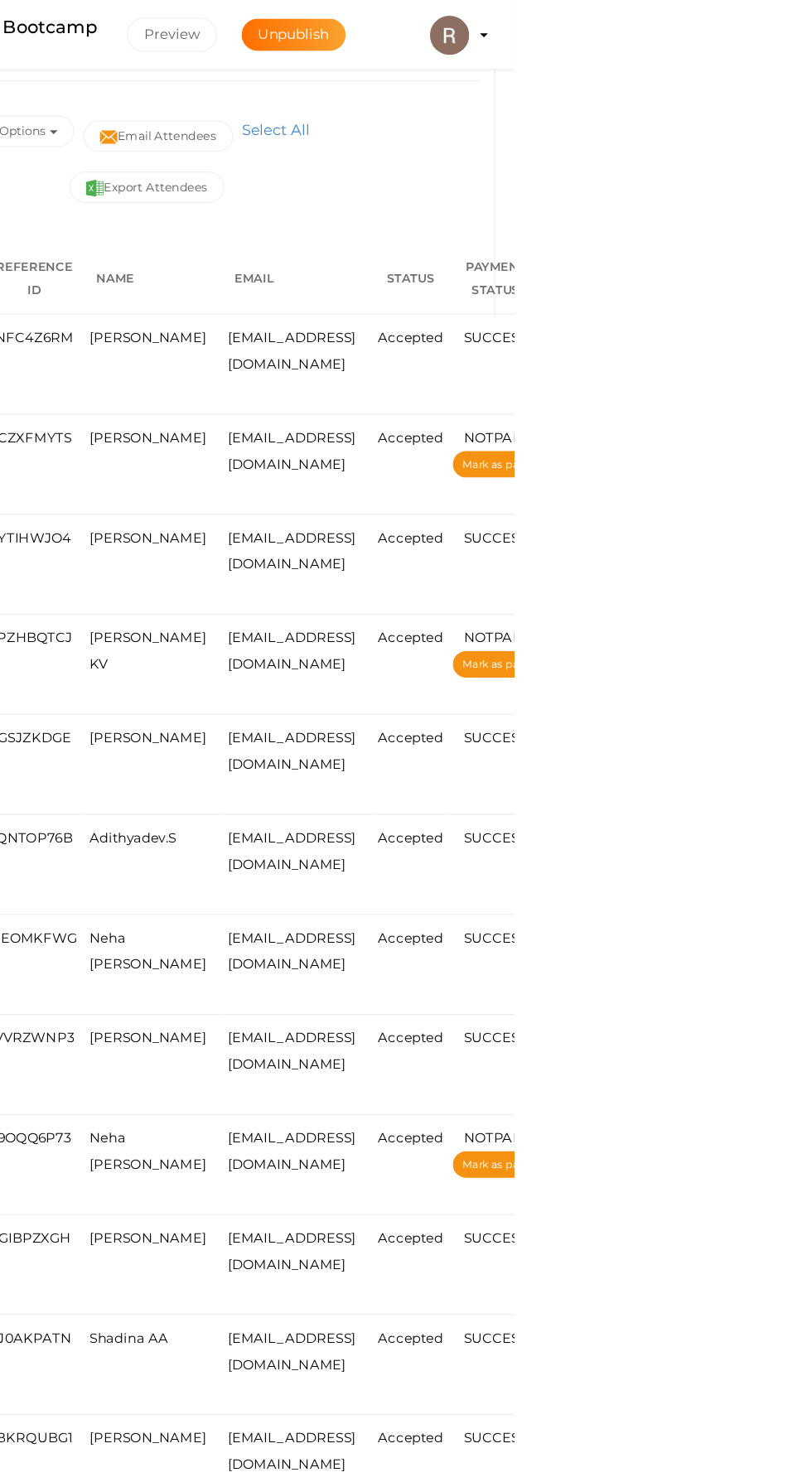
scroll to position [0, 0]
